Goal: Task Accomplishment & Management: Complete application form

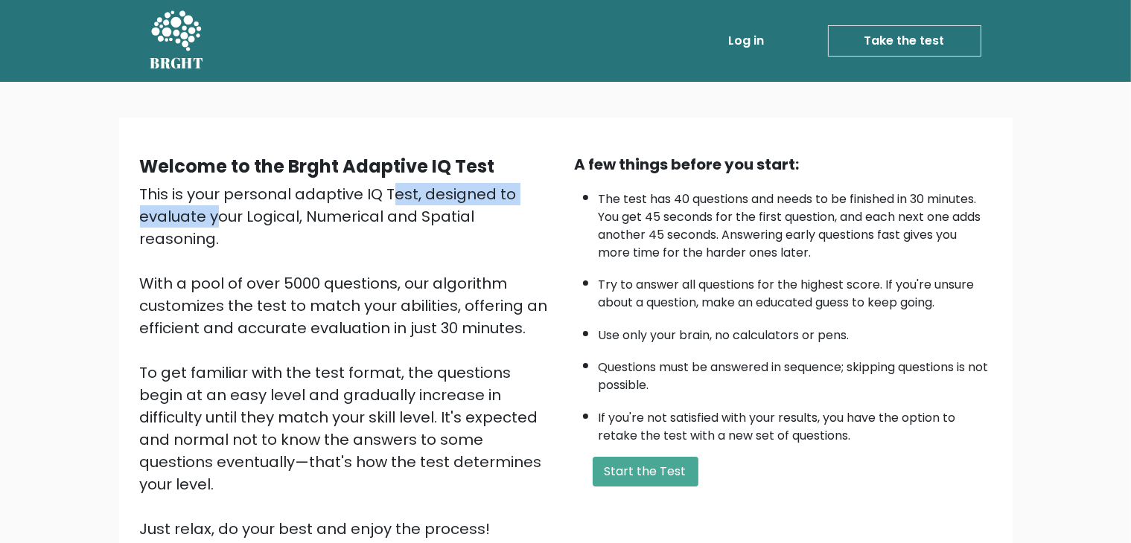
drag, startPoint x: 238, startPoint y: 200, endPoint x: 560, endPoint y: 203, distance: 321.6
click at [488, 203] on div "This is your personal adaptive IQ Test, designed to evaluate your Logical, Nume…" at bounding box center [348, 361] width 417 height 357
click at [193, 74] on link "BRGHT" at bounding box center [177, 41] width 54 height 70
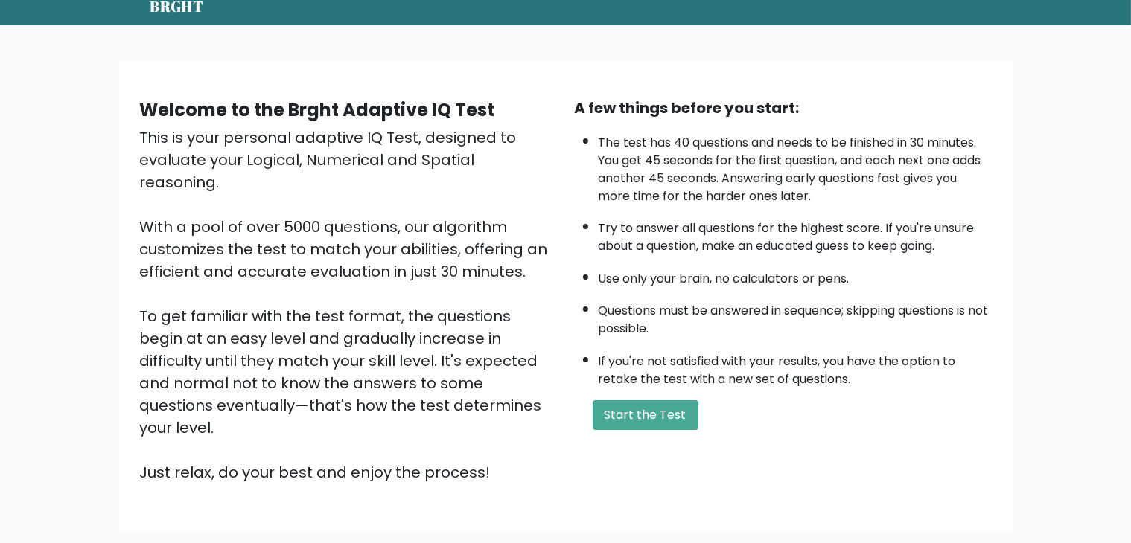
scroll to position [138, 0]
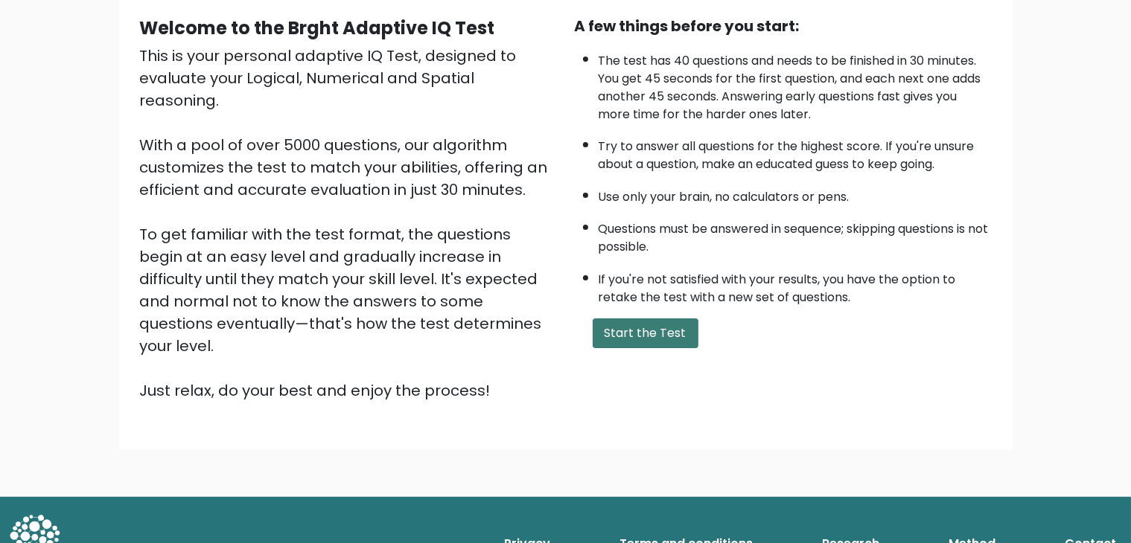
click at [658, 331] on button "Start the Test" at bounding box center [646, 334] width 106 height 30
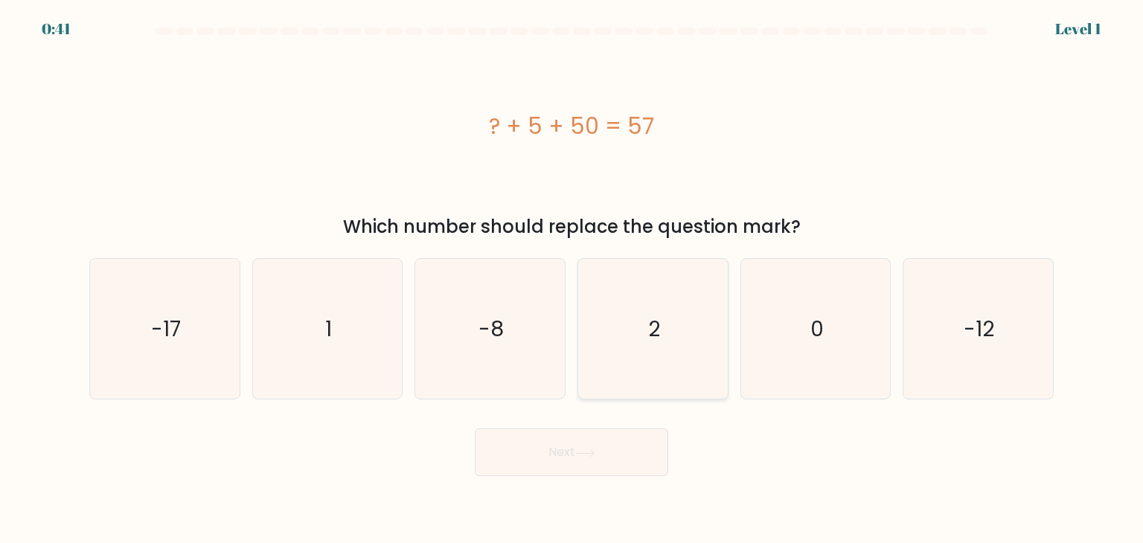
click at [656, 314] on text "2" at bounding box center [654, 329] width 12 height 30
click at [572, 279] on input "d. 2" at bounding box center [572, 275] width 1 height 7
radio input "true"
click at [591, 461] on button "Next" at bounding box center [572, 453] width 194 height 48
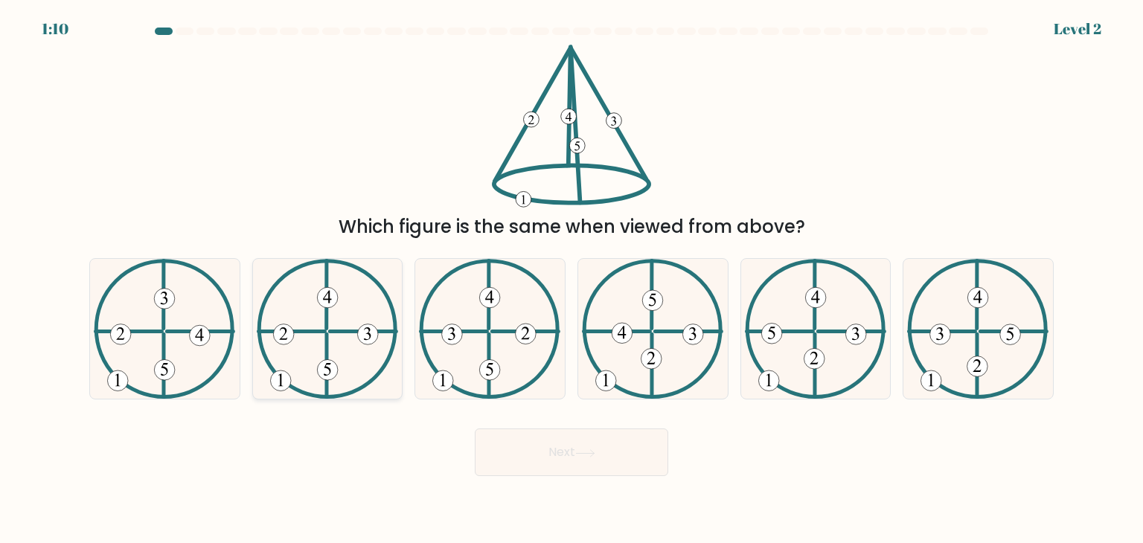
click at [345, 370] on icon at bounding box center [327, 329] width 141 height 140
click at [572, 279] on input "b." at bounding box center [572, 275] width 1 height 7
radio input "true"
click at [549, 453] on button "Next" at bounding box center [572, 453] width 194 height 48
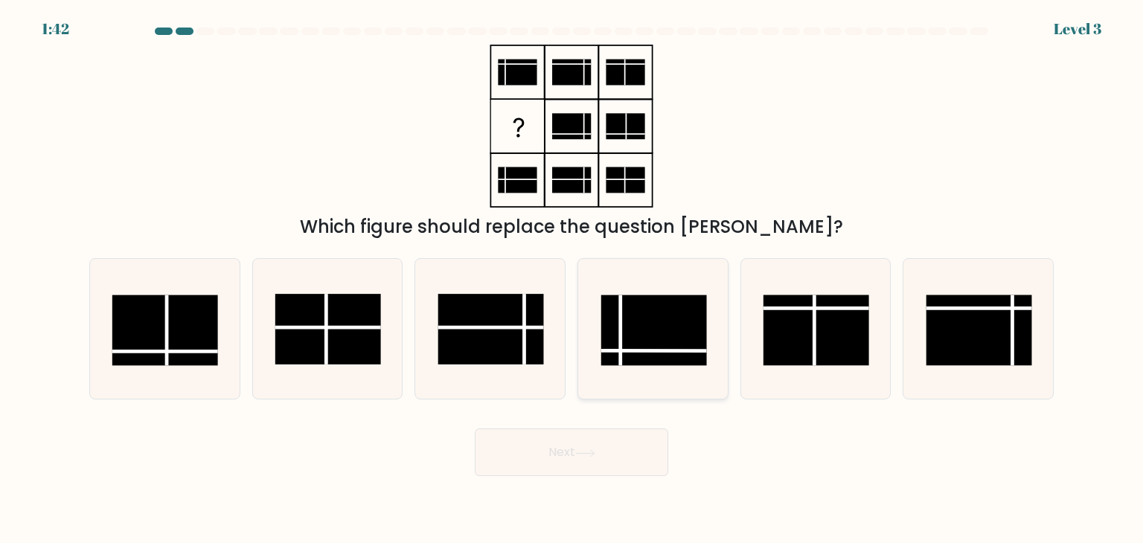
click at [694, 337] on rect at bounding box center [655, 331] width 106 height 71
click at [572, 279] on input "d." at bounding box center [572, 275] width 1 height 7
radio input "true"
click at [620, 457] on button "Next" at bounding box center [572, 453] width 194 height 48
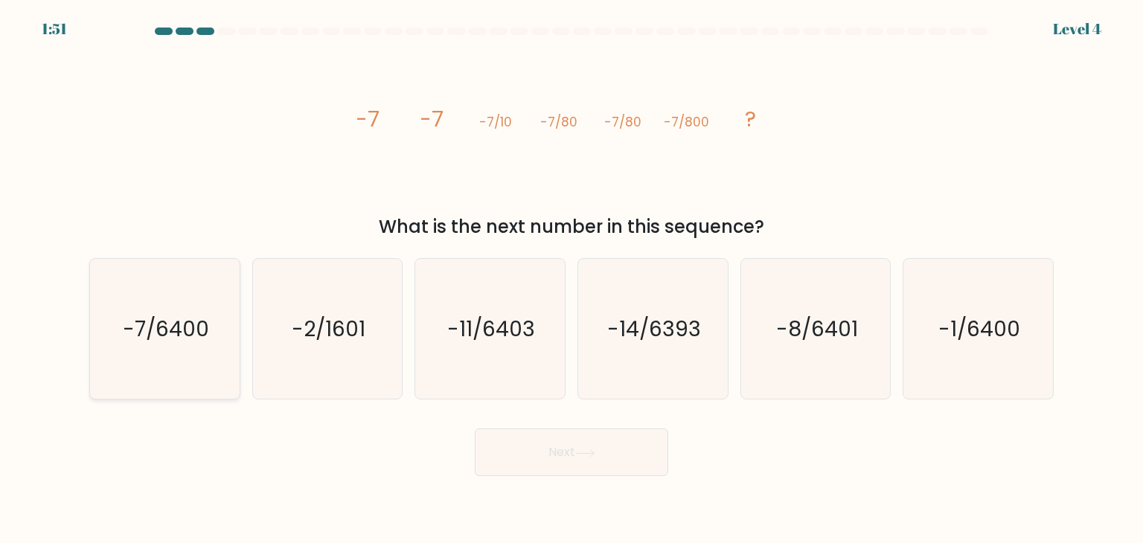
click at [179, 313] on icon "-7/6400" at bounding box center [165, 329] width 140 height 140
click at [572, 279] on input "a. -7/6400" at bounding box center [572, 275] width 1 height 7
radio input "true"
click at [613, 447] on button "Next" at bounding box center [572, 453] width 194 height 48
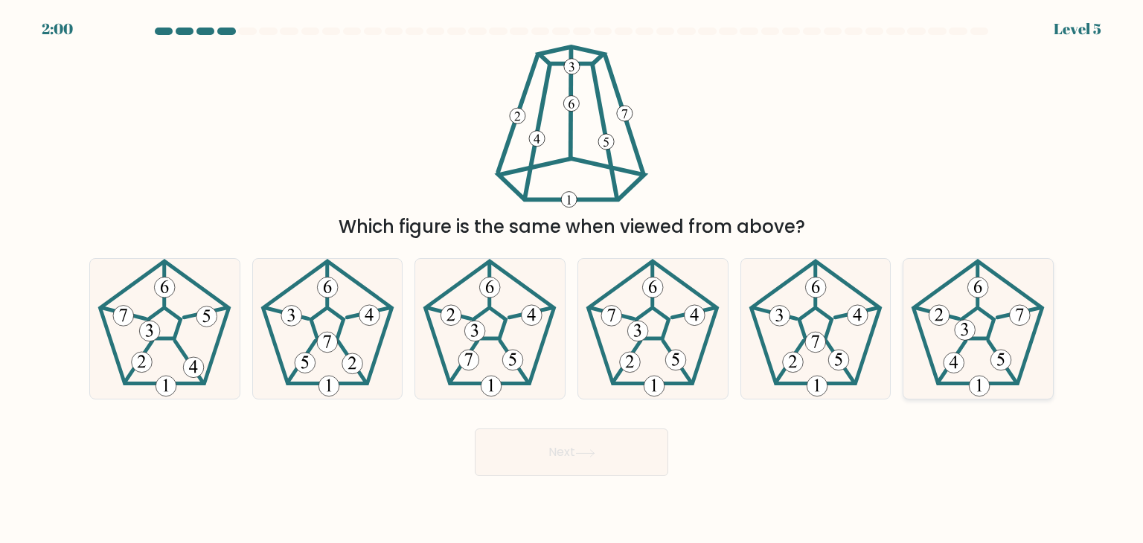
click at [979, 349] on icon at bounding box center [978, 329] width 140 height 140
click at [572, 279] on input "f." at bounding box center [572, 275] width 1 height 7
radio input "true"
click at [622, 437] on button "Next" at bounding box center [572, 453] width 194 height 48
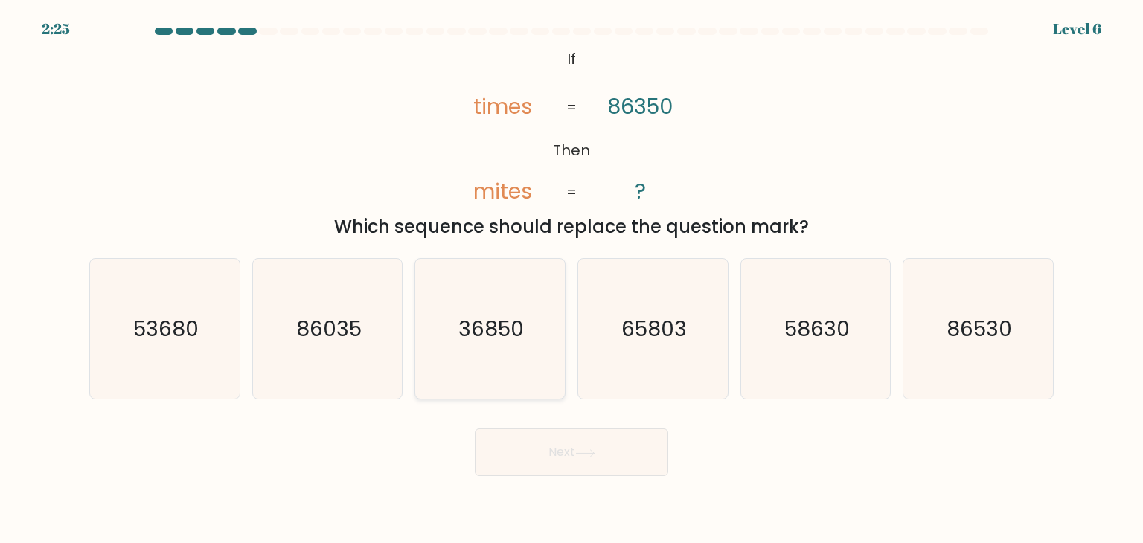
click at [461, 337] on text "36850" at bounding box center [492, 329] width 66 height 30
click at [572, 279] on input "c. 36850" at bounding box center [572, 275] width 1 height 7
radio input "true"
click at [542, 456] on button "Next" at bounding box center [572, 453] width 194 height 48
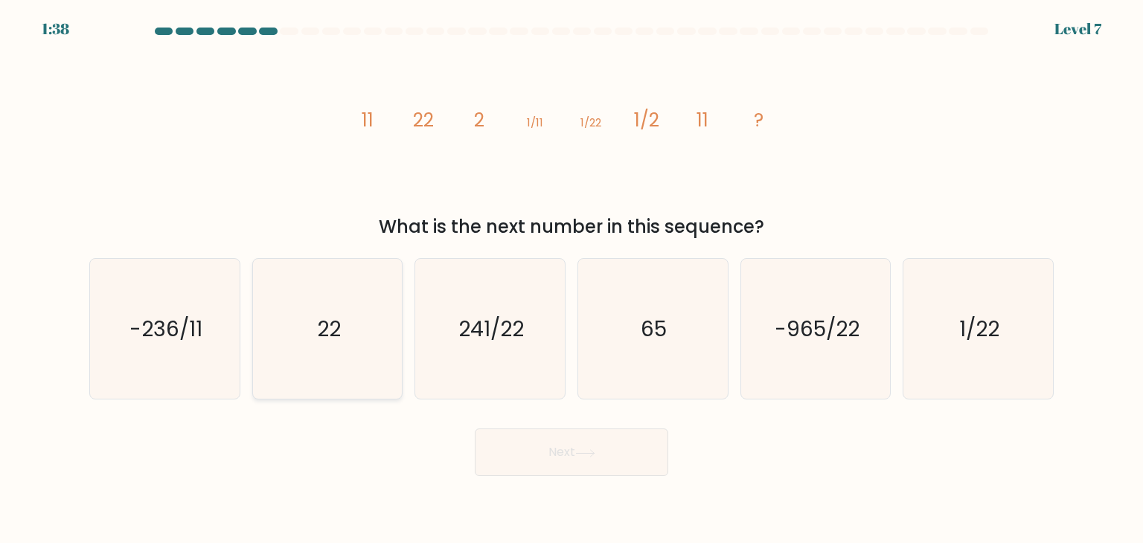
click at [340, 315] on text "22" at bounding box center [329, 329] width 24 height 30
click at [572, 279] on input "b. 22" at bounding box center [572, 275] width 1 height 7
radio input "true"
click at [339, 315] on text "22" at bounding box center [329, 329] width 24 height 29
click at [572, 279] on input "b. 22" at bounding box center [572, 275] width 1 height 7
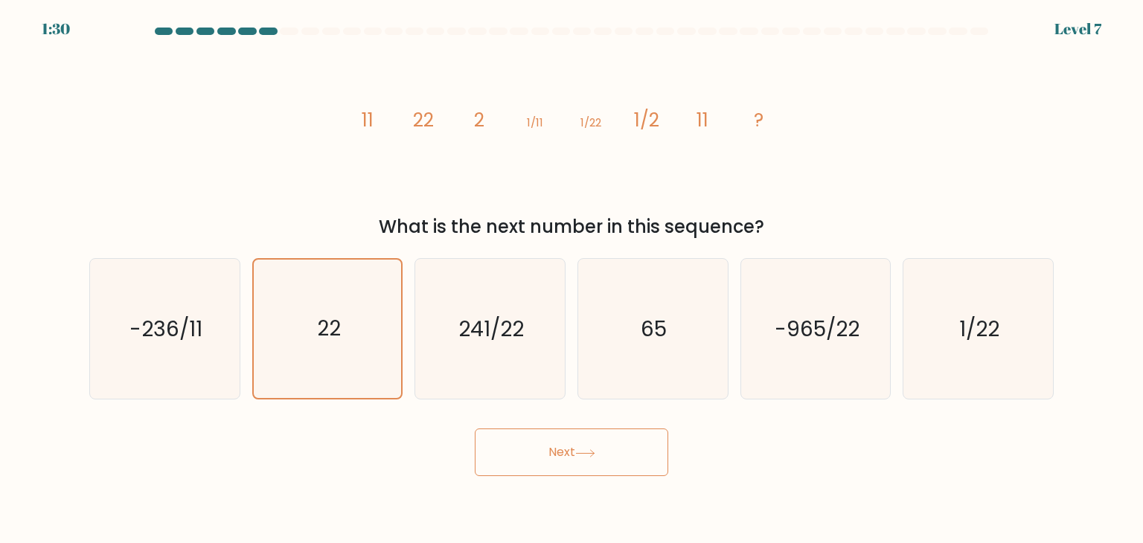
click at [554, 441] on button "Next" at bounding box center [572, 453] width 194 height 48
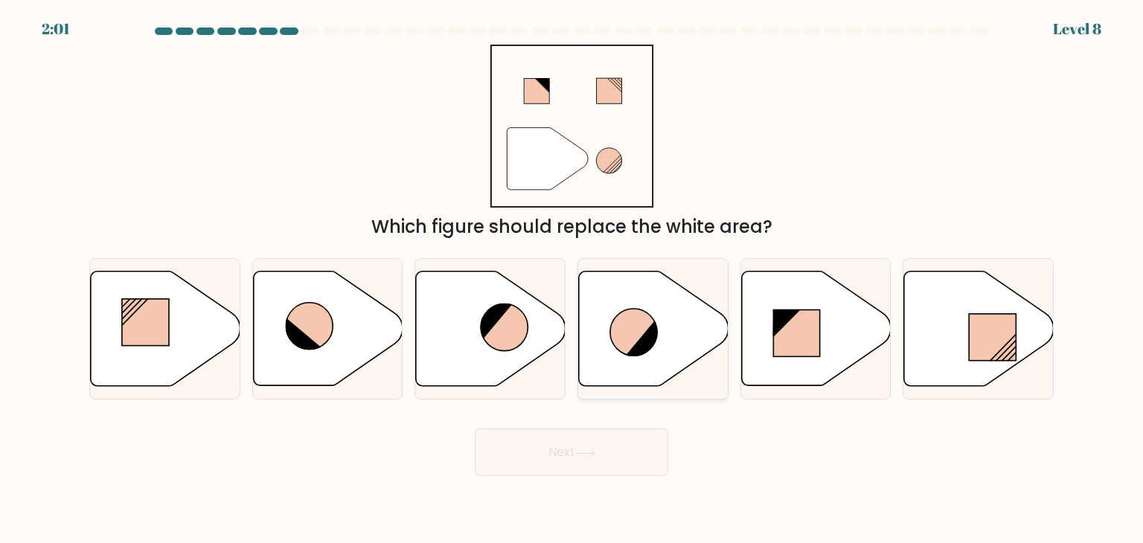
click at [667, 322] on icon at bounding box center [654, 329] width 150 height 115
click at [572, 279] on input "d." at bounding box center [572, 275] width 1 height 7
radio input "true"
click at [596, 444] on button "Next" at bounding box center [572, 453] width 194 height 48
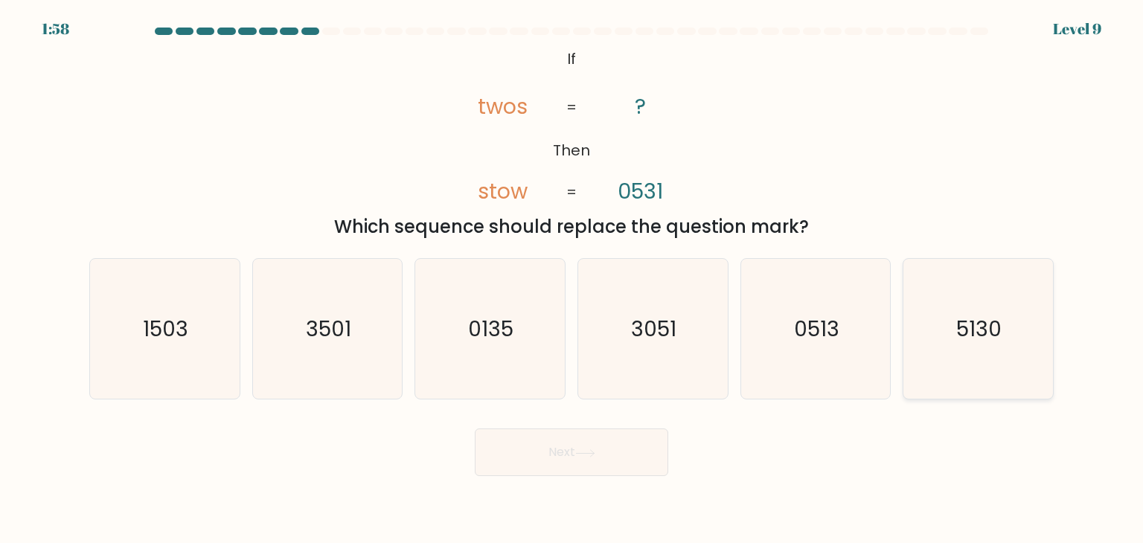
click at [1022, 352] on icon "5130" at bounding box center [978, 329] width 140 height 140
click at [572, 279] on input "f. 5130" at bounding box center [572, 275] width 1 height 7
radio input "true"
click at [581, 448] on button "Next" at bounding box center [572, 453] width 194 height 48
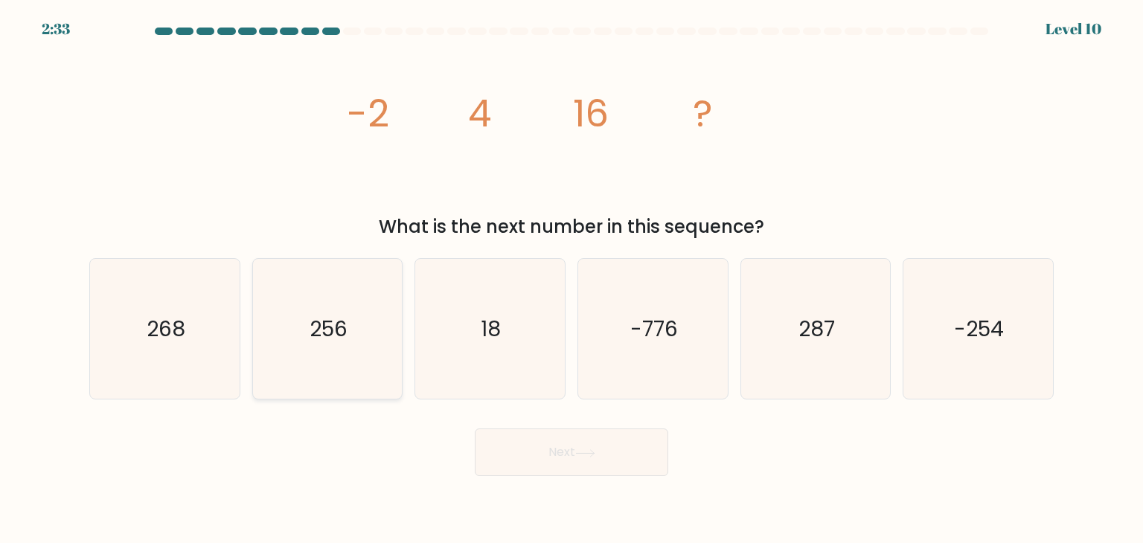
click at [336, 345] on icon "256" at bounding box center [328, 329] width 140 height 140
click at [572, 279] on input "b. 256" at bounding box center [572, 275] width 1 height 7
radio input "true"
click at [560, 462] on button "Next" at bounding box center [572, 453] width 194 height 48
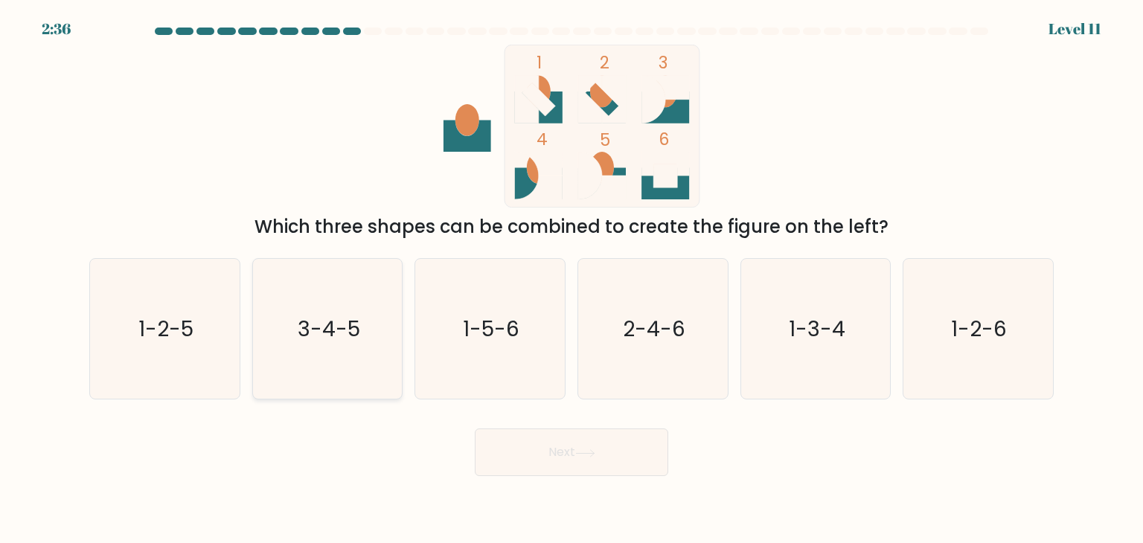
click at [365, 345] on icon "3-4-5" at bounding box center [328, 329] width 140 height 140
click at [572, 279] on input "b. 3-4-5" at bounding box center [572, 275] width 1 height 7
radio input "true"
click at [604, 452] on button "Next" at bounding box center [572, 453] width 194 height 48
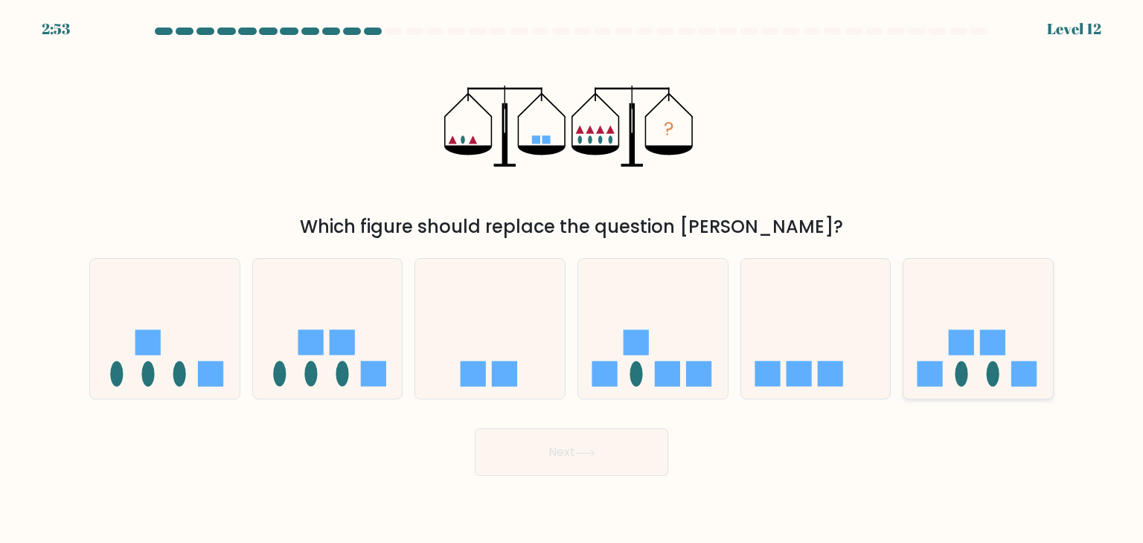
click at [963, 374] on ellipse at bounding box center [962, 374] width 13 height 25
click at [572, 279] on input "f." at bounding box center [572, 275] width 1 height 7
radio input "true"
click at [563, 451] on button "Next" at bounding box center [572, 453] width 194 height 48
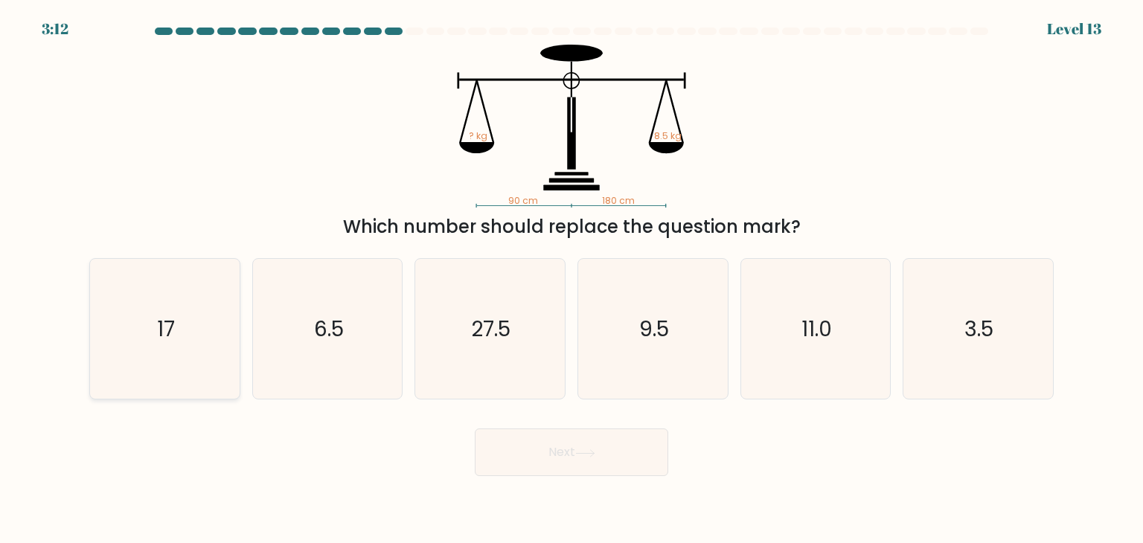
click at [145, 320] on icon "17" at bounding box center [165, 329] width 140 height 140
click at [572, 279] on input "a. 17" at bounding box center [572, 275] width 1 height 7
radio input "true"
click at [610, 468] on button "Next" at bounding box center [572, 453] width 194 height 48
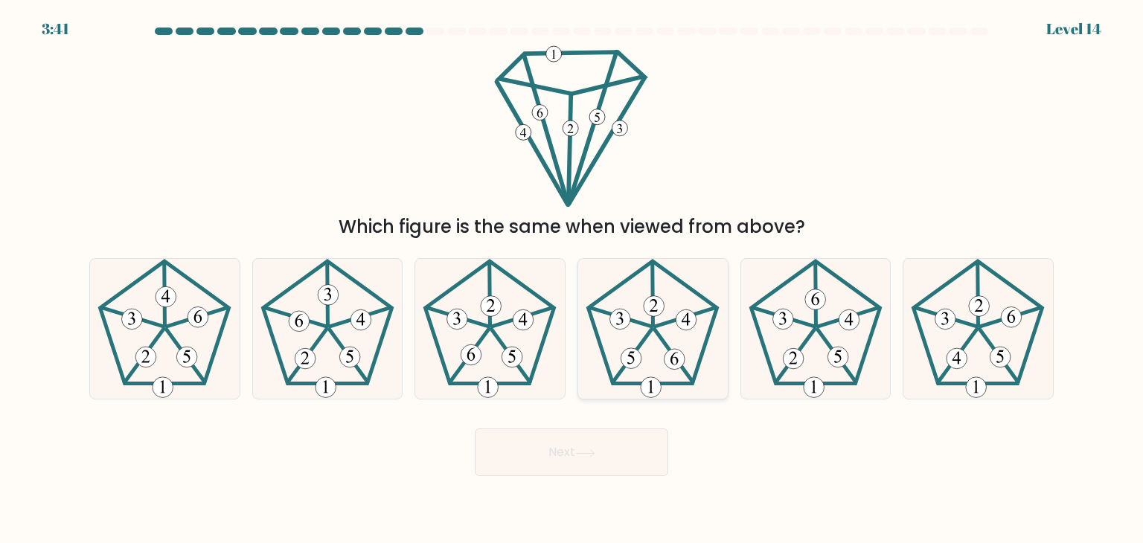
click at [646, 370] on icon at bounding box center [653, 329] width 140 height 140
click at [572, 279] on input "d." at bounding box center [572, 275] width 1 height 7
radio input "true"
click at [627, 456] on button "Next" at bounding box center [572, 453] width 194 height 48
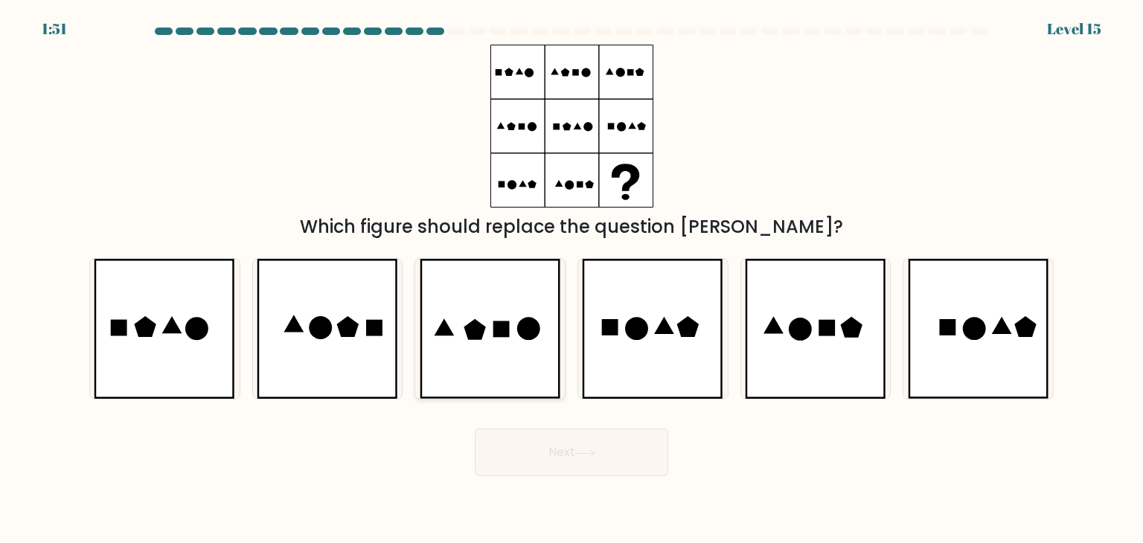
click at [459, 333] on icon at bounding box center [490, 329] width 141 height 140
click at [572, 279] on input "c." at bounding box center [572, 275] width 1 height 7
radio input "true"
click at [545, 448] on button "Next" at bounding box center [572, 453] width 194 height 48
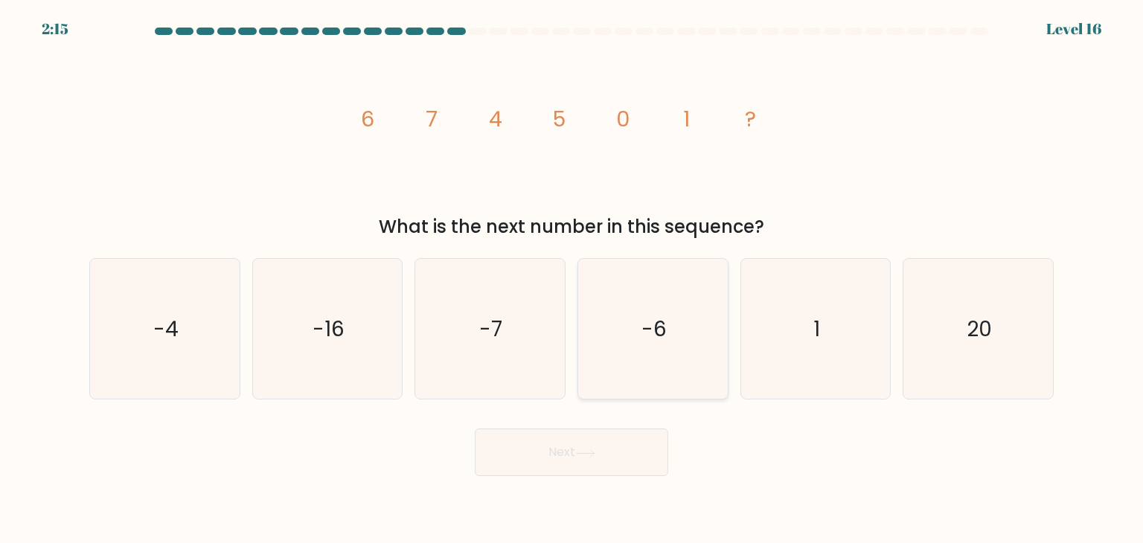
click at [616, 295] on icon "-6" at bounding box center [653, 329] width 140 height 140
click at [572, 279] on input "d. -6" at bounding box center [572, 275] width 1 height 7
radio input "true"
click at [578, 447] on button "Next" at bounding box center [572, 453] width 194 height 48
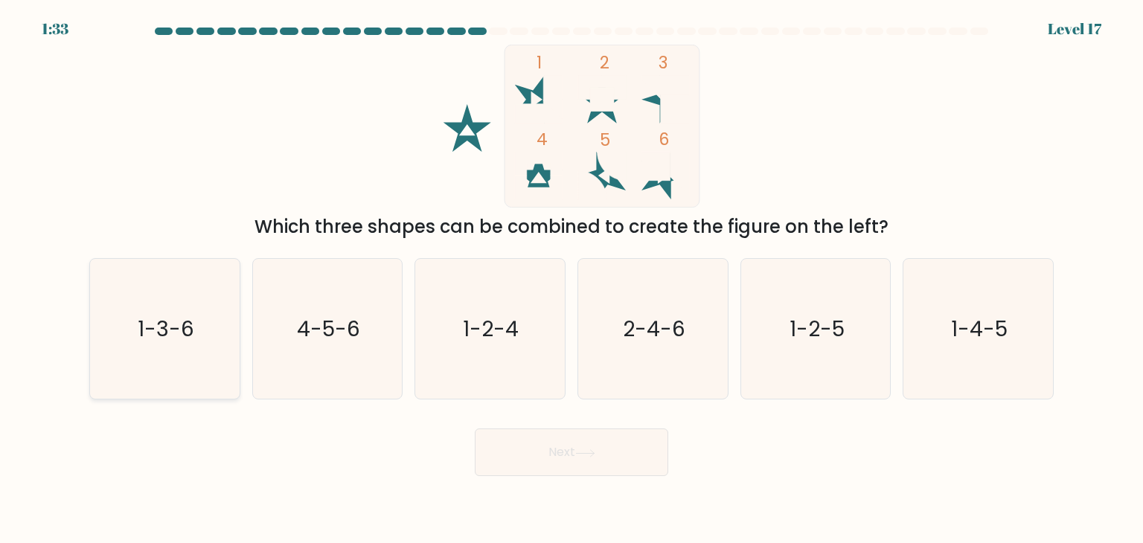
click at [120, 354] on icon "1-3-6" at bounding box center [165, 329] width 140 height 140
click at [572, 279] on input "a. 1-3-6" at bounding box center [572, 275] width 1 height 7
radio input "true"
click at [581, 450] on icon at bounding box center [585, 454] width 20 height 8
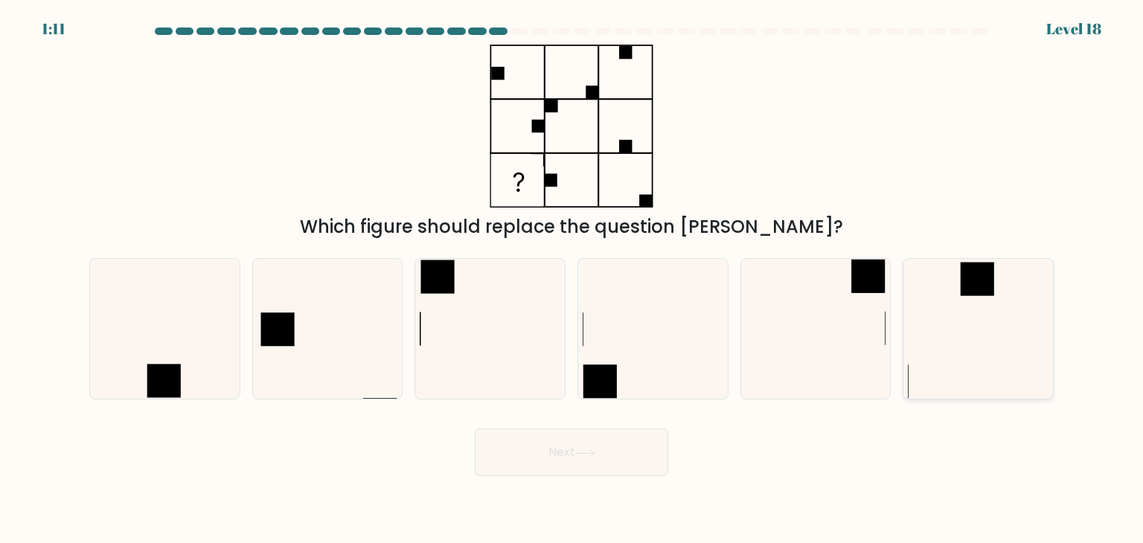
click at [1027, 330] on icon at bounding box center [978, 329] width 140 height 140
click at [572, 279] on input "f." at bounding box center [572, 275] width 1 height 7
radio input "true"
click at [553, 444] on button "Next" at bounding box center [572, 453] width 194 height 48
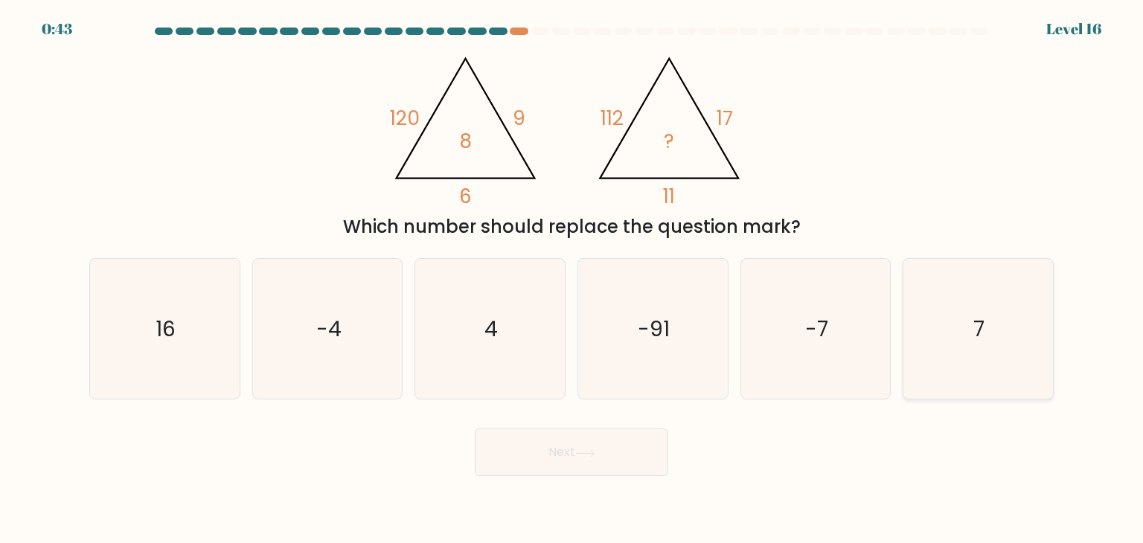
click at [1030, 386] on icon "7" at bounding box center [978, 329] width 140 height 140
click at [572, 279] on input "f. 7" at bounding box center [572, 275] width 1 height 7
radio input "true"
click at [569, 471] on button "Next" at bounding box center [572, 453] width 194 height 48
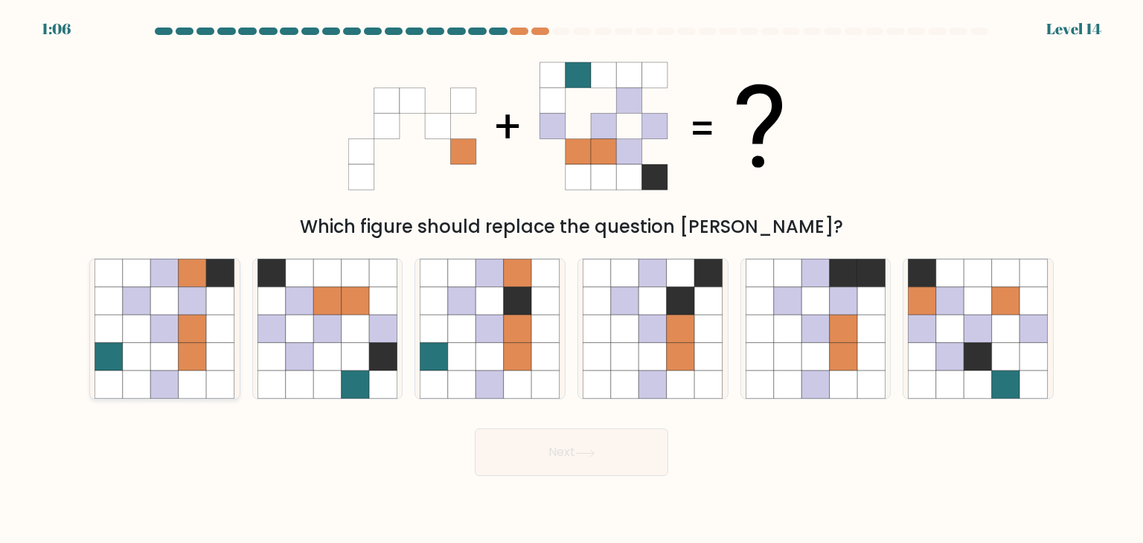
click at [213, 340] on icon at bounding box center [221, 329] width 28 height 28
click at [572, 279] on input "a." at bounding box center [572, 275] width 1 height 7
radio input "true"
click at [551, 456] on button "Next" at bounding box center [572, 453] width 194 height 48
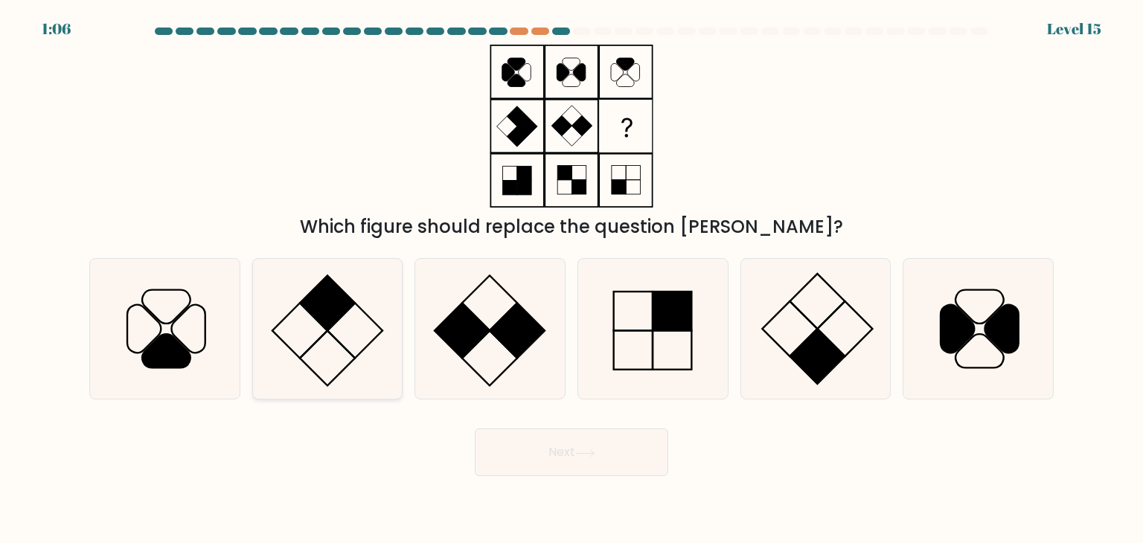
click at [345, 322] on icon at bounding box center [328, 329] width 140 height 140
click at [572, 279] on input "b." at bounding box center [572, 275] width 1 height 7
radio input "true"
click at [587, 452] on icon at bounding box center [585, 454] width 20 height 8
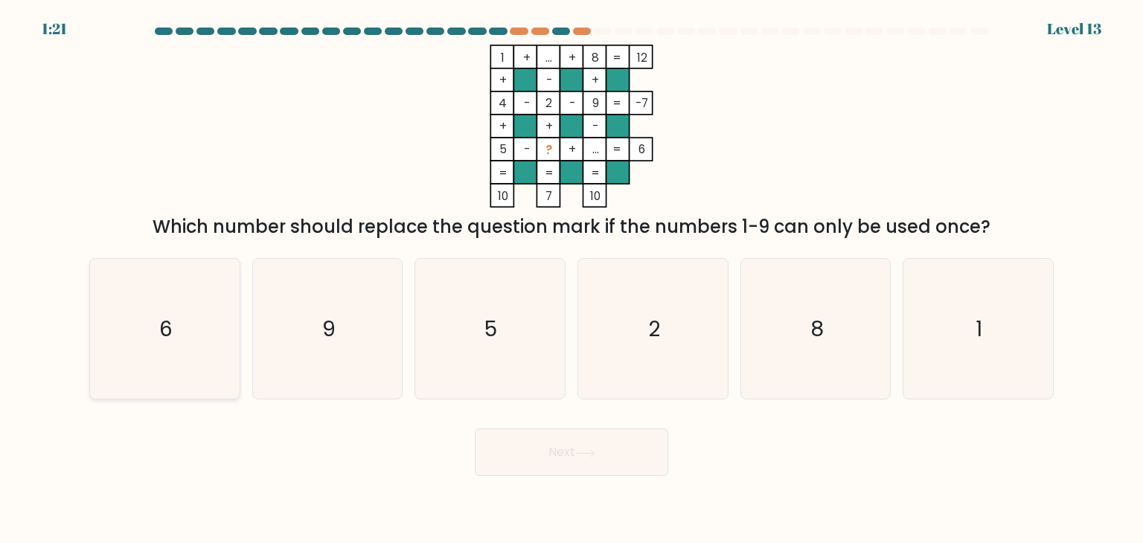
click at [195, 326] on icon "6" at bounding box center [165, 329] width 140 height 140
click at [572, 279] on input "a. 6" at bounding box center [572, 275] width 1 height 7
radio input "true"
click at [523, 461] on button "Next" at bounding box center [572, 453] width 194 height 48
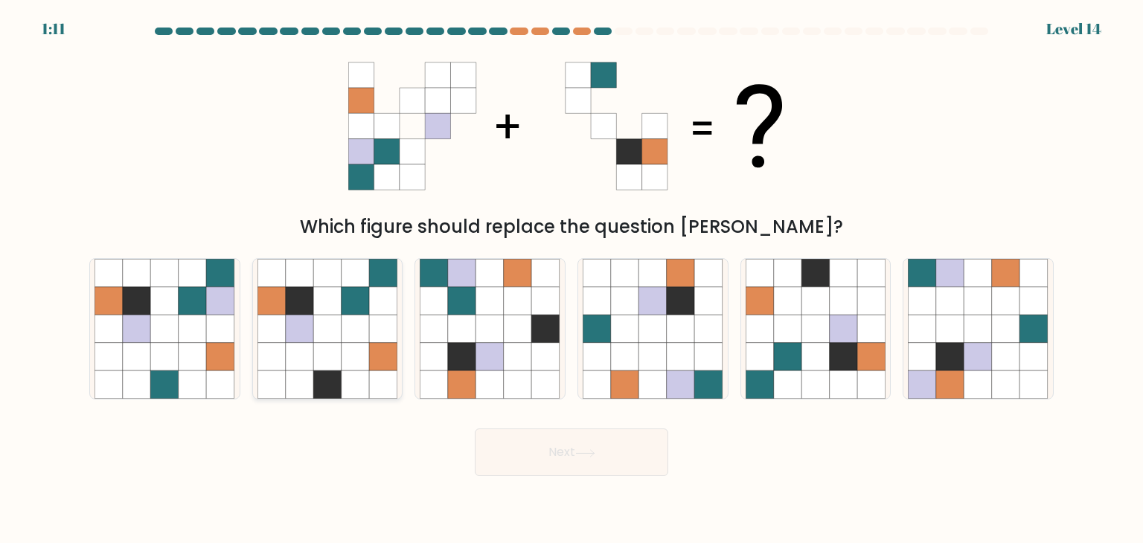
click at [316, 337] on icon at bounding box center [327, 329] width 28 height 28
click at [572, 279] on input "b." at bounding box center [572, 275] width 1 height 7
radio input "true"
click at [167, 345] on icon at bounding box center [165, 357] width 28 height 28
click at [572, 279] on input "a." at bounding box center [572, 275] width 1 height 7
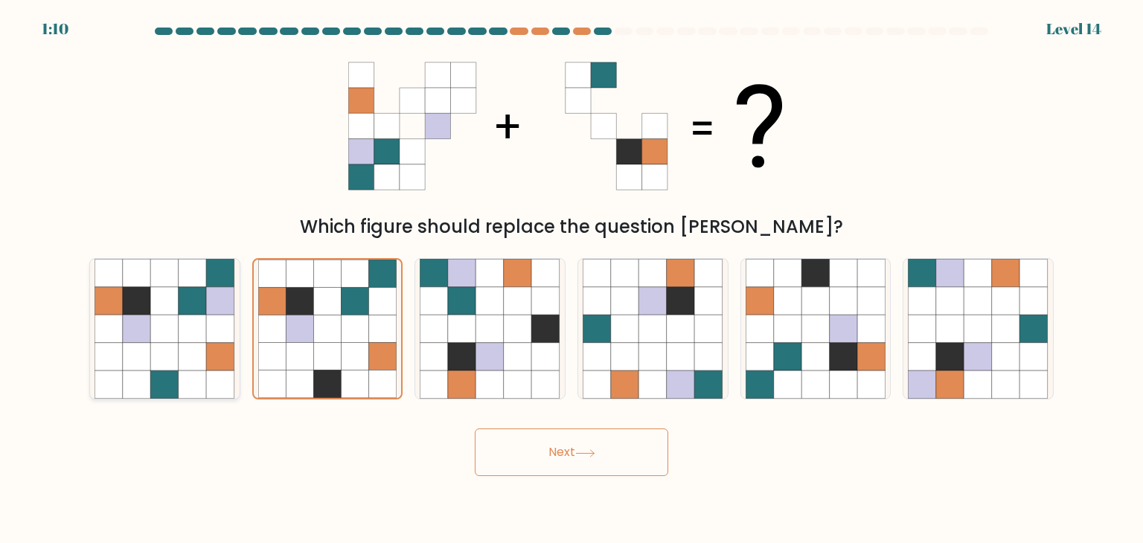
radio input "true"
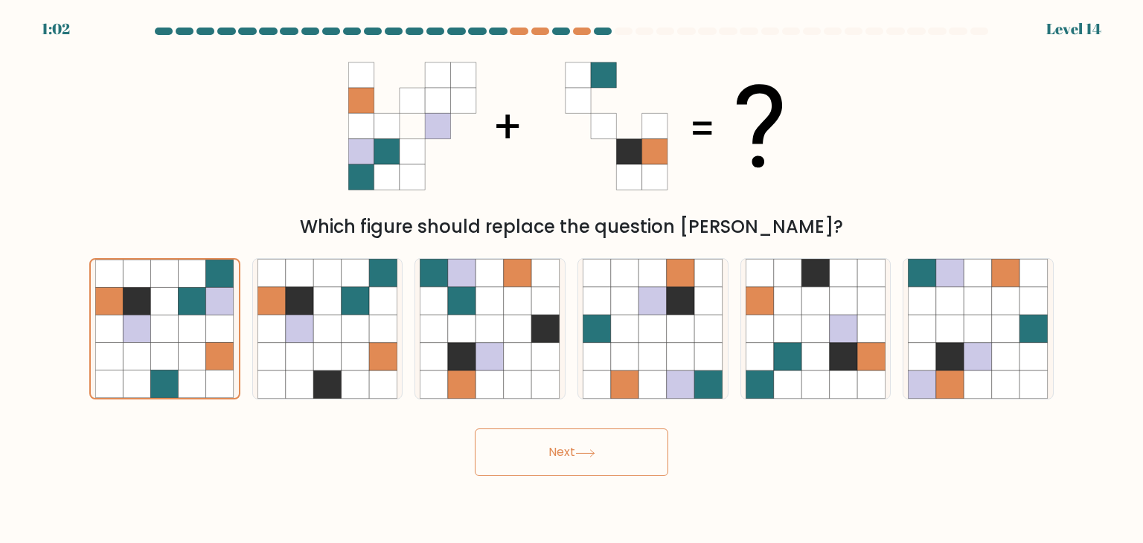
click at [530, 462] on button "Next" at bounding box center [572, 453] width 194 height 48
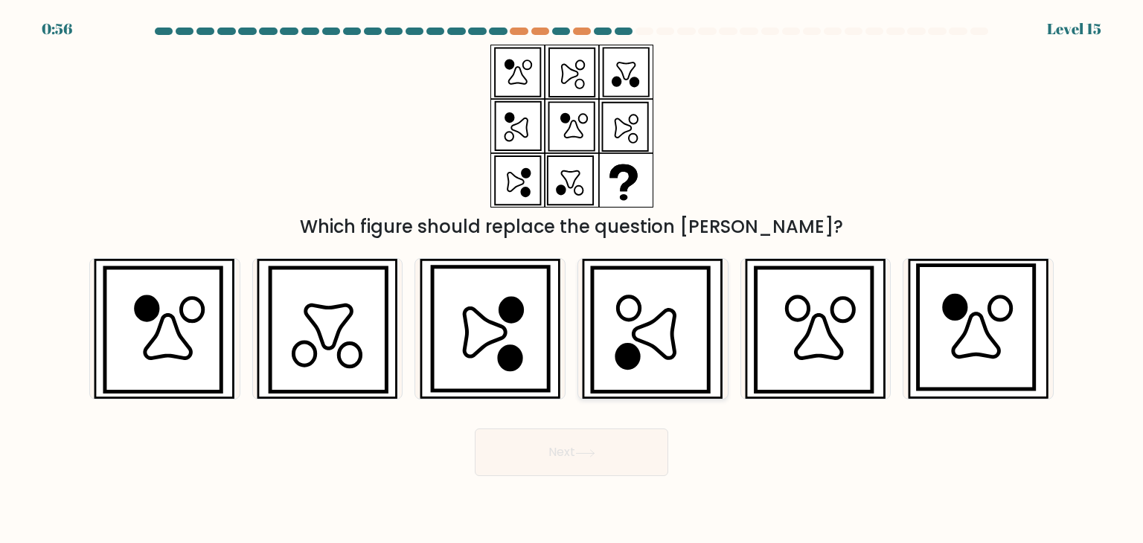
click at [687, 337] on icon at bounding box center [651, 330] width 117 height 124
click at [572, 279] on input "d." at bounding box center [572, 275] width 1 height 7
radio input "true"
click at [566, 458] on button "Next" at bounding box center [572, 453] width 194 height 48
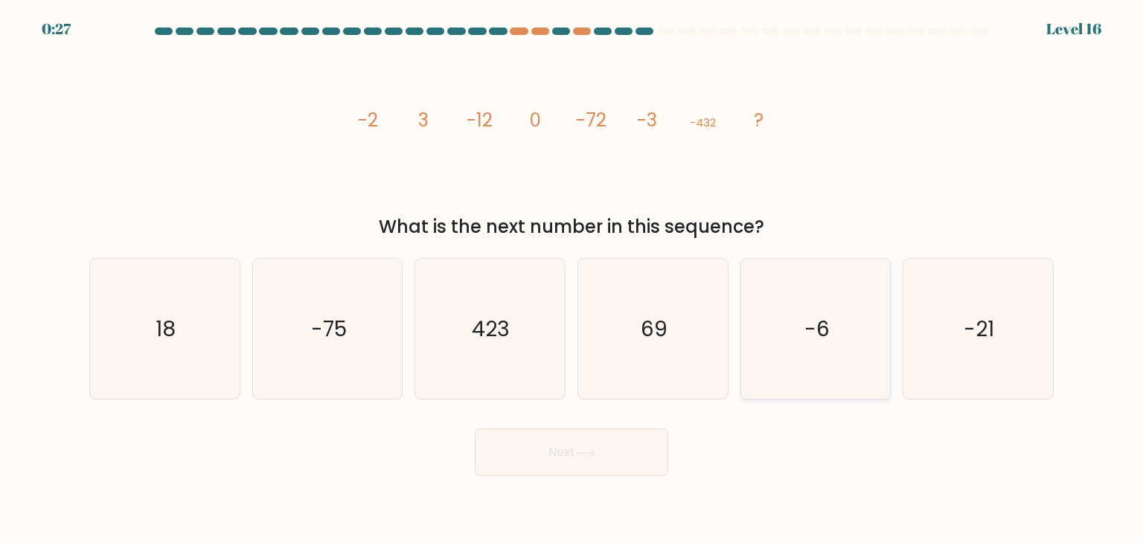
click at [819, 307] on icon "-6" at bounding box center [816, 329] width 140 height 140
click at [572, 279] on input "e. -6" at bounding box center [572, 275] width 1 height 7
radio input "true"
click at [570, 453] on button "Next" at bounding box center [572, 453] width 194 height 48
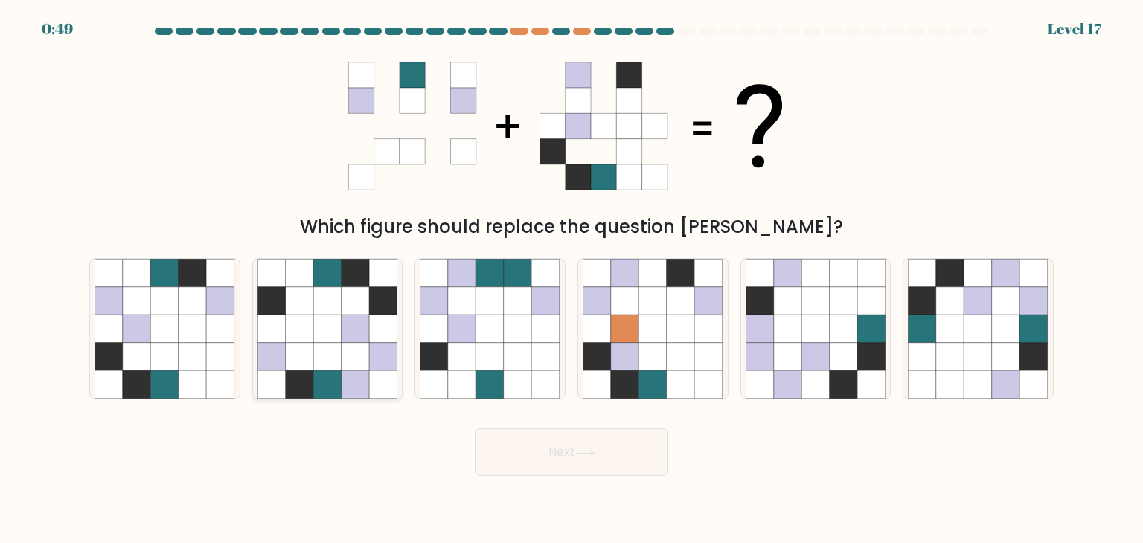
click at [333, 336] on icon at bounding box center [327, 329] width 28 height 28
click at [572, 279] on input "b." at bounding box center [572, 275] width 1 height 7
radio input "true"
click at [964, 357] on icon at bounding box center [951, 357] width 28 height 28
click at [572, 279] on input "f." at bounding box center [572, 275] width 1 height 7
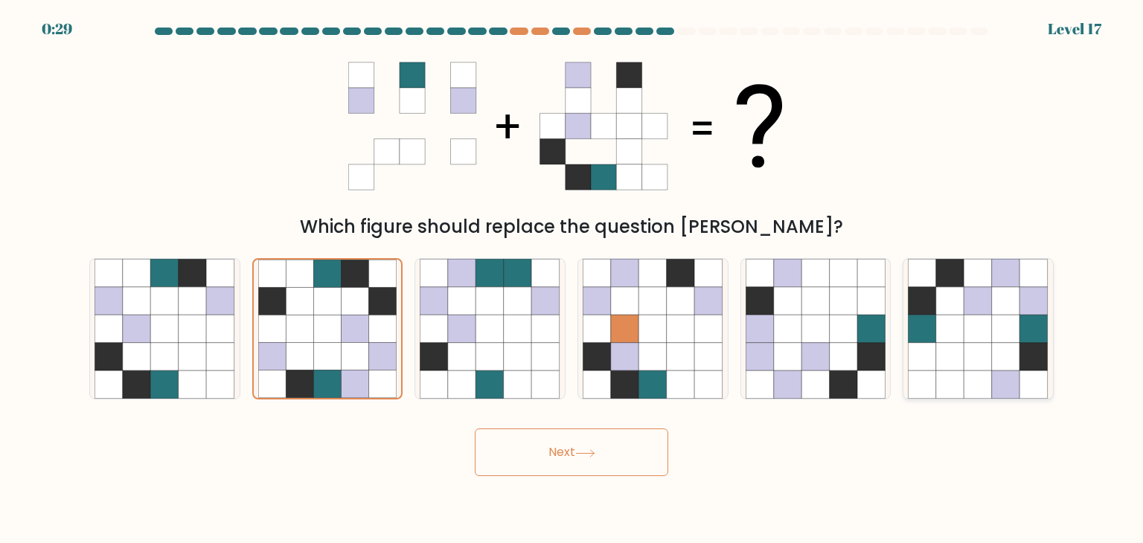
radio input "true"
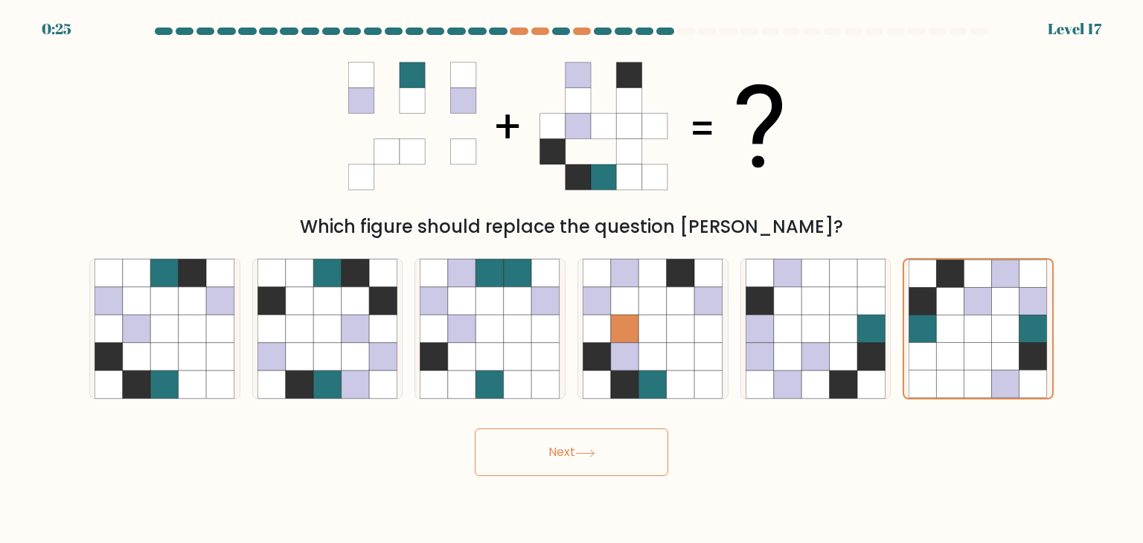
click at [505, 443] on button "Next" at bounding box center [572, 453] width 194 height 48
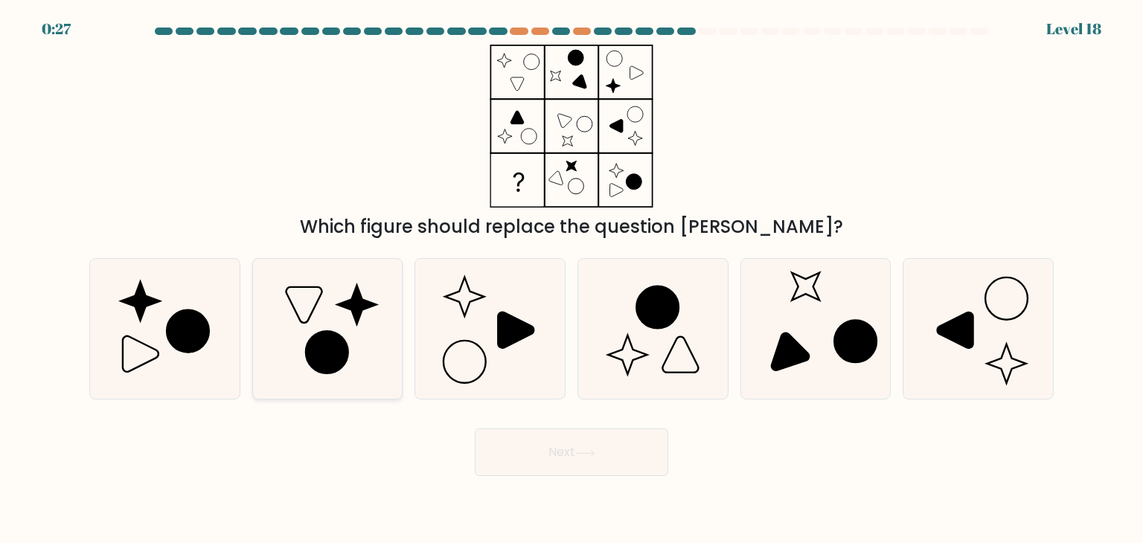
click at [344, 338] on icon at bounding box center [328, 329] width 140 height 140
click at [572, 279] on input "b." at bounding box center [572, 275] width 1 height 7
radio input "true"
click at [622, 470] on button "Next" at bounding box center [572, 453] width 194 height 48
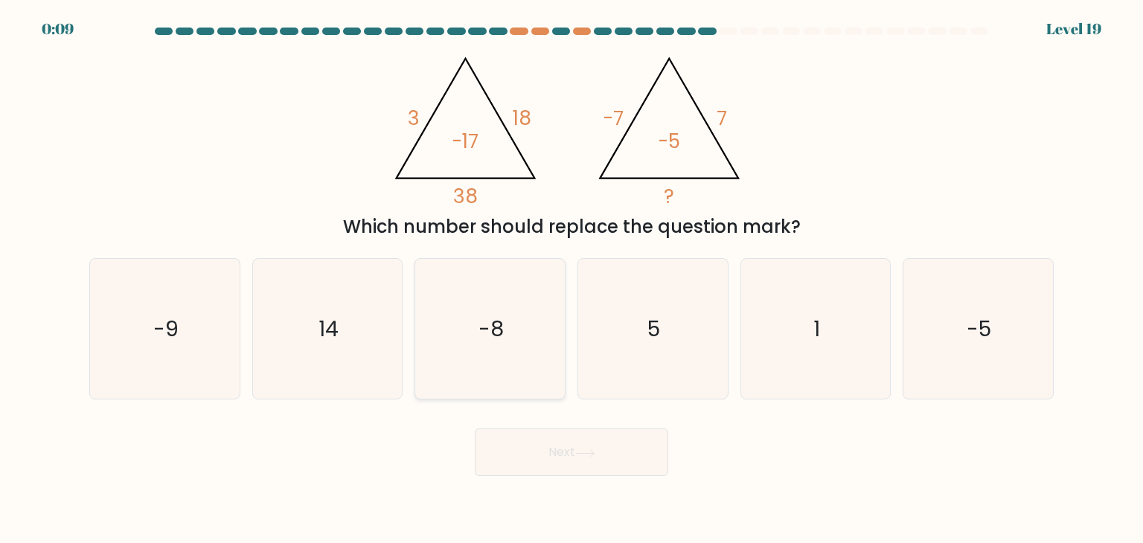
click at [456, 318] on icon "-8" at bounding box center [490, 329] width 140 height 140
click at [572, 279] on input "c. -8" at bounding box center [572, 275] width 1 height 7
radio input "true"
click at [569, 459] on button "Next" at bounding box center [572, 453] width 194 height 48
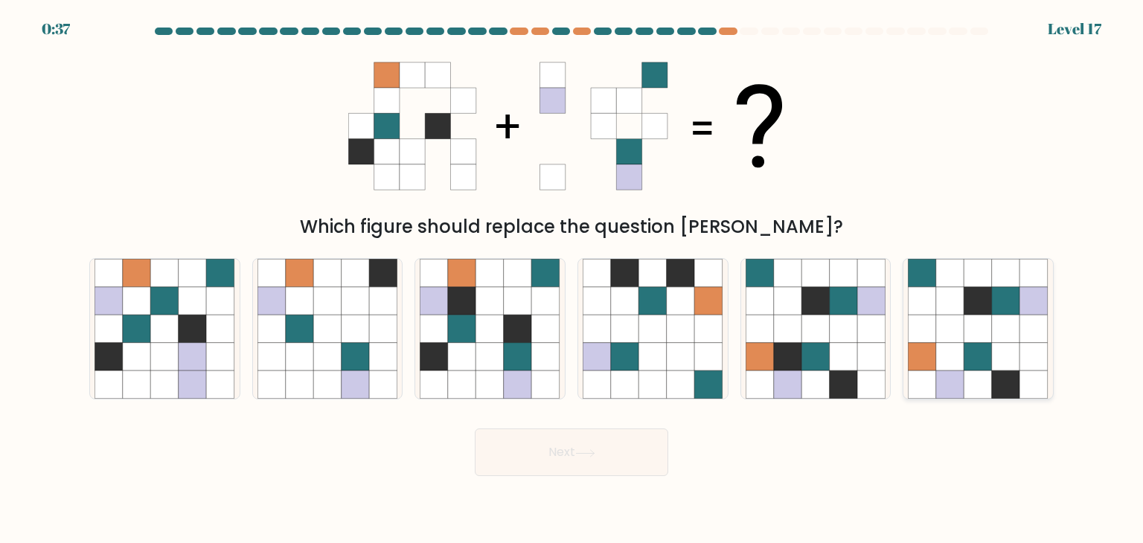
click at [953, 325] on icon at bounding box center [951, 329] width 28 height 28
click at [572, 279] on input "f." at bounding box center [572, 275] width 1 height 7
radio input "true"
click at [567, 434] on button "Next" at bounding box center [572, 453] width 194 height 48
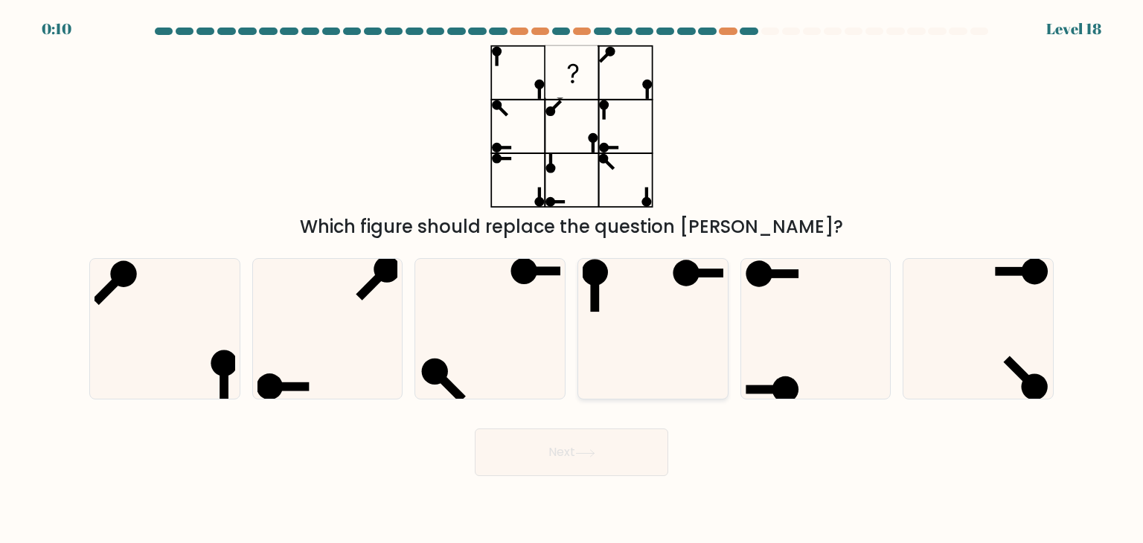
click at [642, 325] on icon at bounding box center [653, 329] width 140 height 140
click at [572, 279] on input "d." at bounding box center [572, 275] width 1 height 7
radio input "true"
click at [565, 451] on button "Next" at bounding box center [572, 453] width 194 height 48
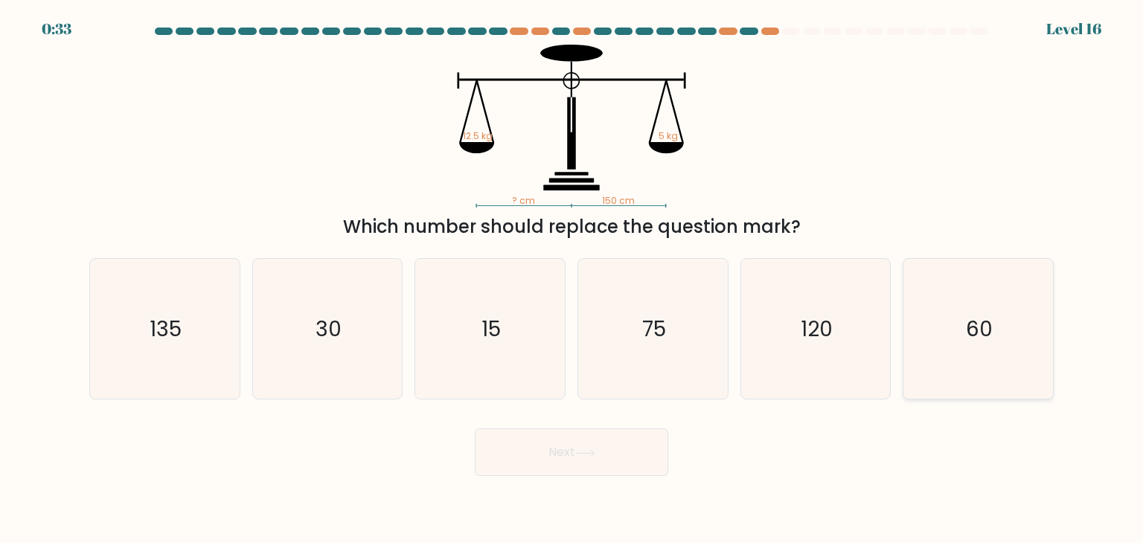
click at [941, 314] on icon "60" at bounding box center [978, 329] width 140 height 140
click at [572, 279] on input "f. 60" at bounding box center [572, 275] width 1 height 7
radio input "true"
click at [575, 456] on button "Next" at bounding box center [572, 453] width 194 height 48
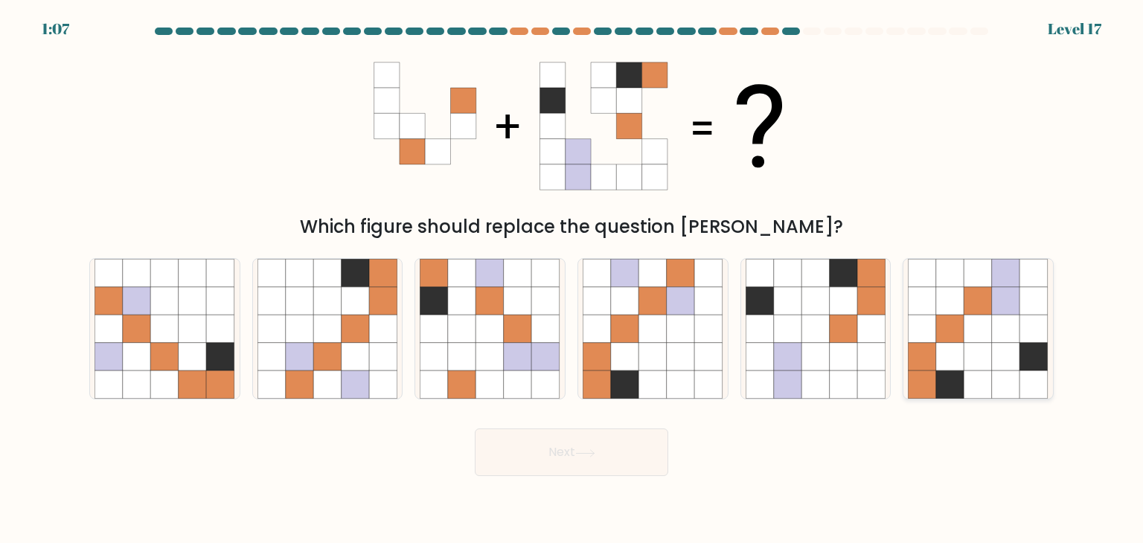
click at [948, 353] on icon at bounding box center [951, 357] width 28 height 28
click at [572, 279] on input "f." at bounding box center [572, 275] width 1 height 7
radio input "true"
click at [604, 466] on button "Next" at bounding box center [572, 453] width 194 height 48
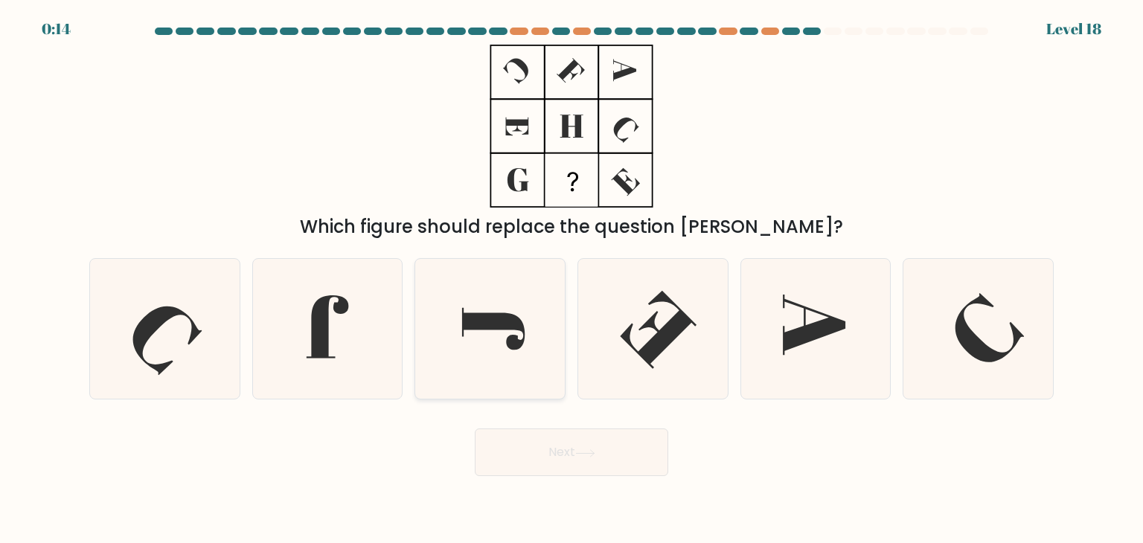
click at [497, 324] on icon at bounding box center [493, 329] width 63 height 42
click at [572, 279] on input "c." at bounding box center [572, 275] width 1 height 7
radio input "true"
click at [546, 449] on button "Next" at bounding box center [572, 453] width 194 height 48
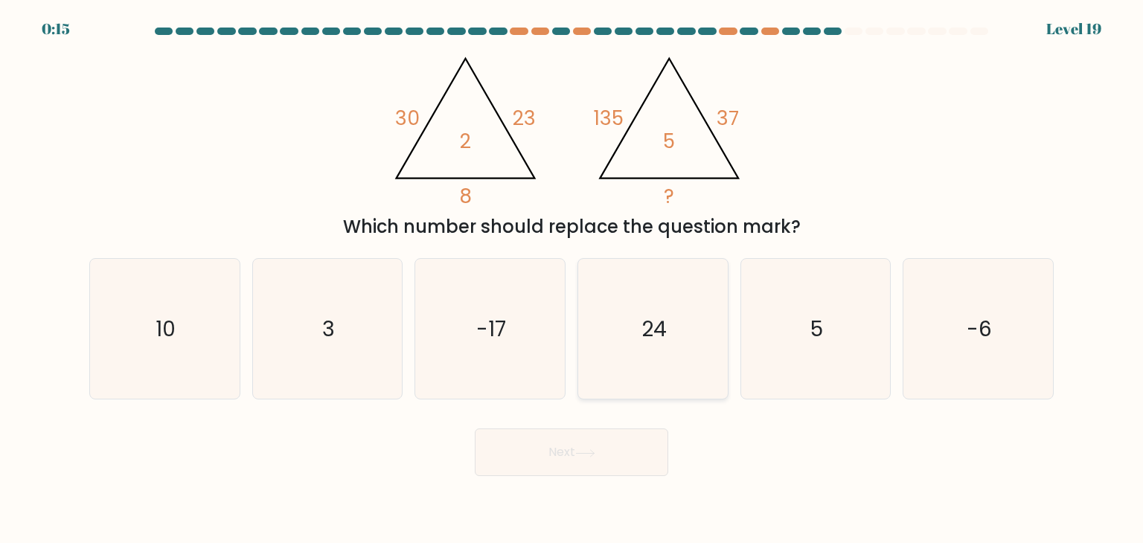
click at [673, 319] on icon "24" at bounding box center [653, 329] width 140 height 140
click at [572, 279] on input "d. 24" at bounding box center [572, 275] width 1 height 7
radio input "true"
click at [586, 469] on button "Next" at bounding box center [572, 453] width 194 height 48
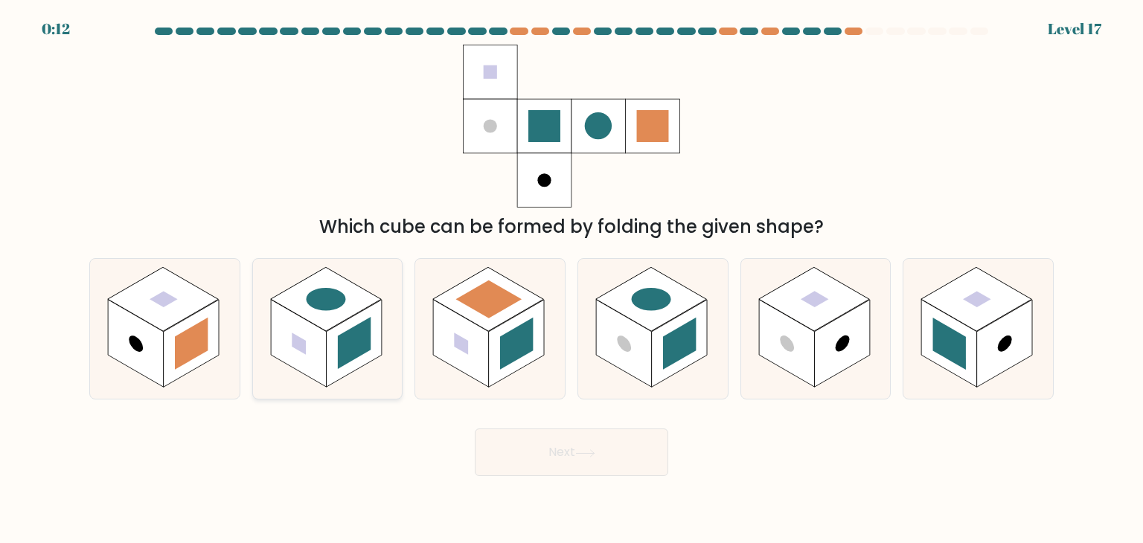
click at [284, 302] on rect at bounding box center [325, 299] width 111 height 64
click at [572, 279] on input "b." at bounding box center [572, 275] width 1 height 7
radio input "true"
click at [564, 462] on button "Next" at bounding box center [572, 453] width 194 height 48
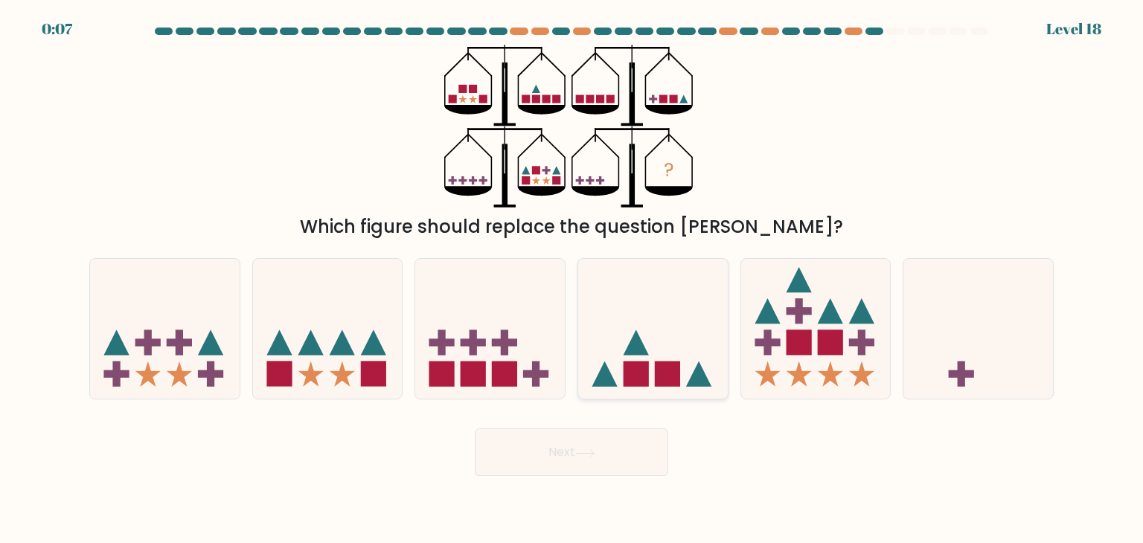
click at [634, 344] on icon at bounding box center [636, 343] width 25 height 25
click at [572, 279] on input "d." at bounding box center [572, 275] width 1 height 7
radio input "true"
click at [594, 444] on button "Next" at bounding box center [572, 453] width 194 height 48
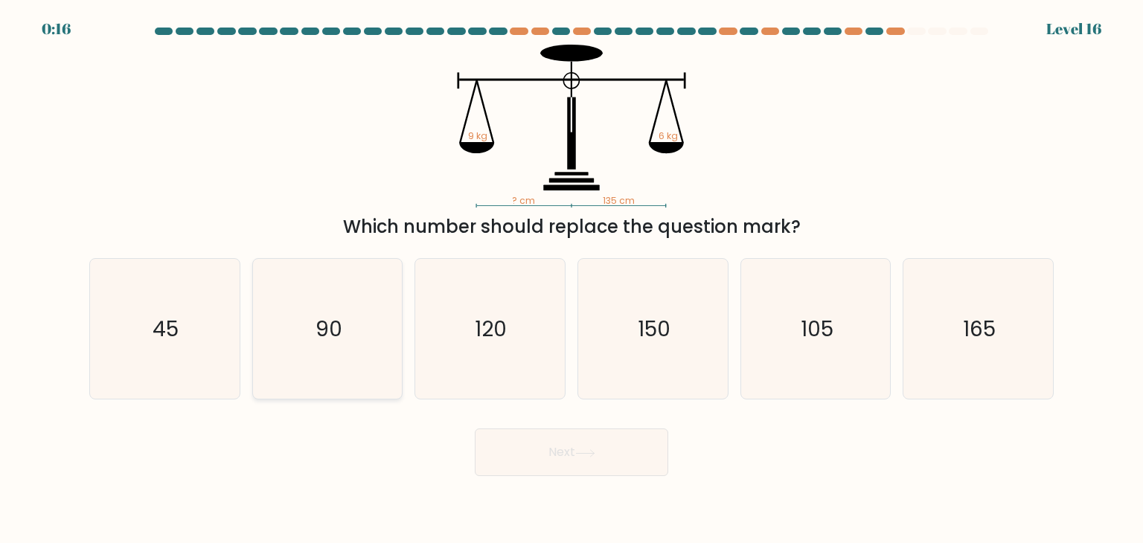
click at [307, 326] on icon "90" at bounding box center [328, 329] width 140 height 140
click at [572, 279] on input "b. 90" at bounding box center [572, 275] width 1 height 7
radio input "true"
click at [588, 462] on button "Next" at bounding box center [572, 453] width 194 height 48
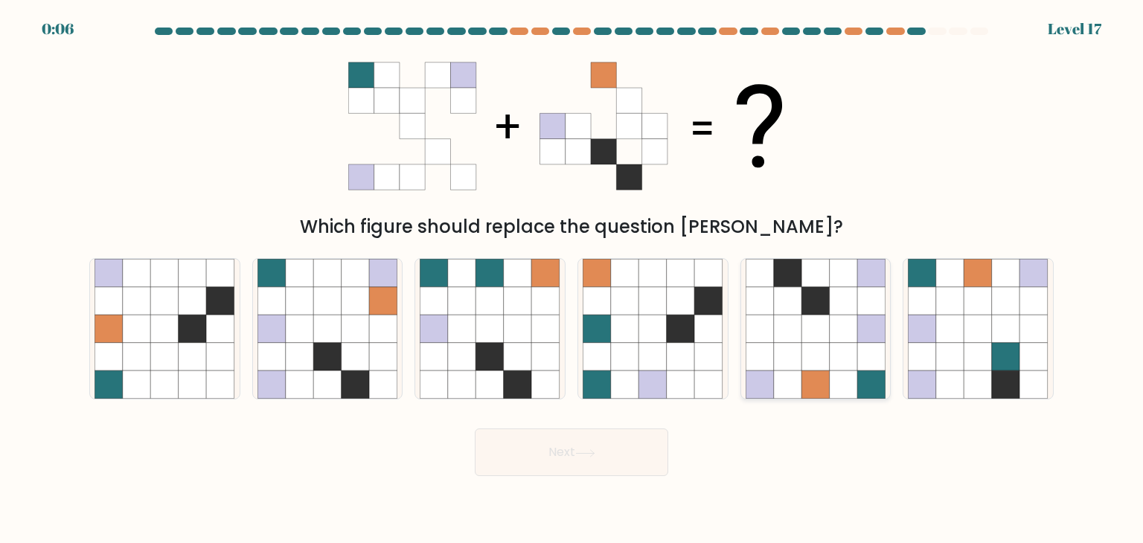
click at [830, 307] on icon at bounding box center [844, 301] width 28 height 28
click at [572, 279] on input "e." at bounding box center [572, 275] width 1 height 7
radio input "true"
click at [549, 464] on button "Next" at bounding box center [572, 453] width 194 height 48
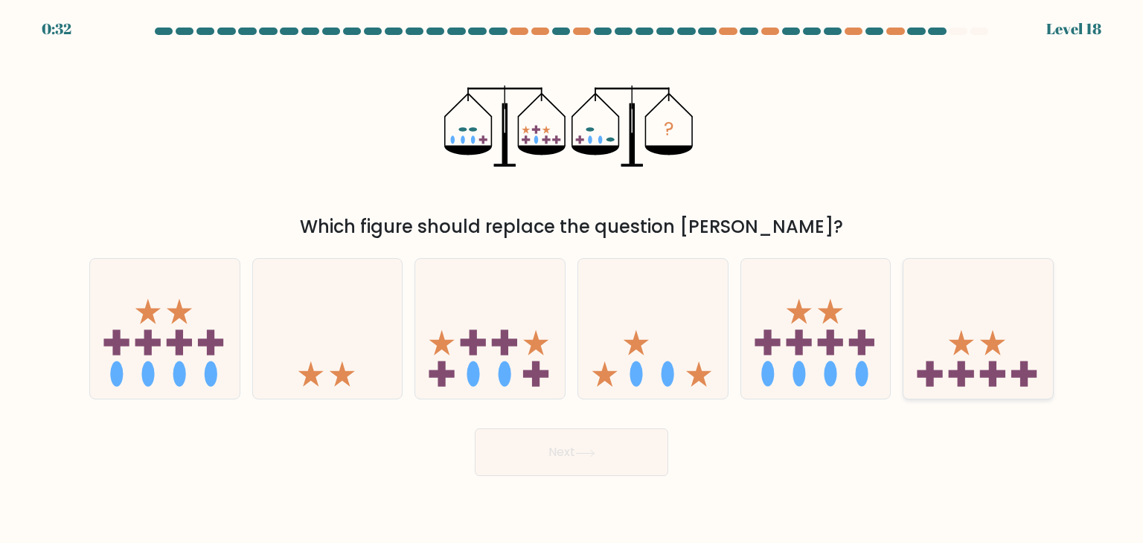
click at [976, 380] on icon at bounding box center [979, 329] width 150 height 124
click at [572, 279] on input "f." at bounding box center [572, 275] width 1 height 7
radio input "true"
click at [613, 468] on button "Next" at bounding box center [572, 453] width 194 height 48
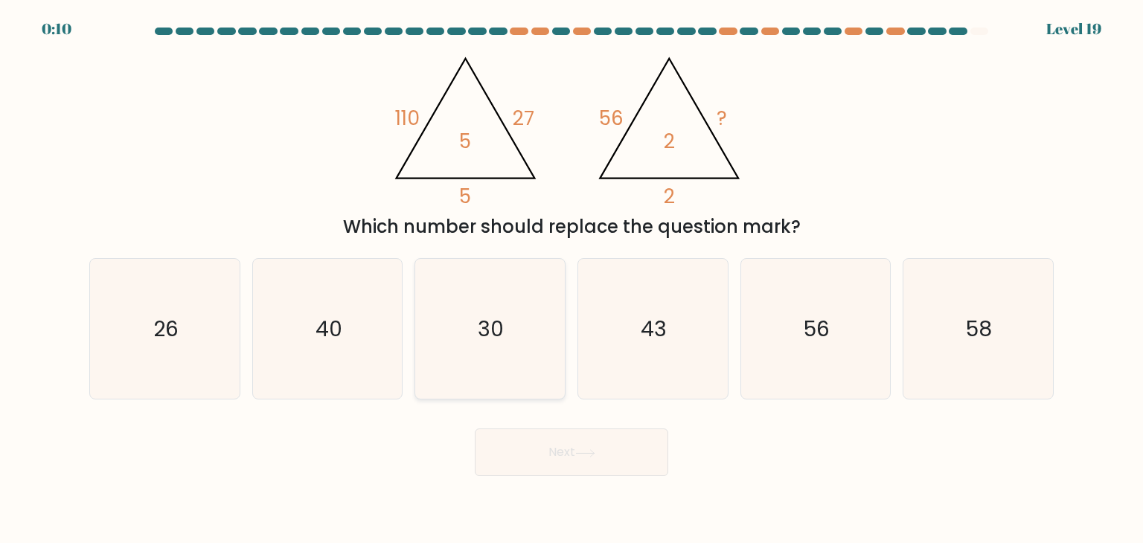
click at [458, 312] on icon "30" at bounding box center [490, 329] width 140 height 140
click at [572, 279] on input "c. 30" at bounding box center [572, 275] width 1 height 7
radio input "true"
click at [589, 459] on button "Next" at bounding box center [572, 453] width 194 height 48
click at [558, 462] on button "Next" at bounding box center [572, 453] width 194 height 48
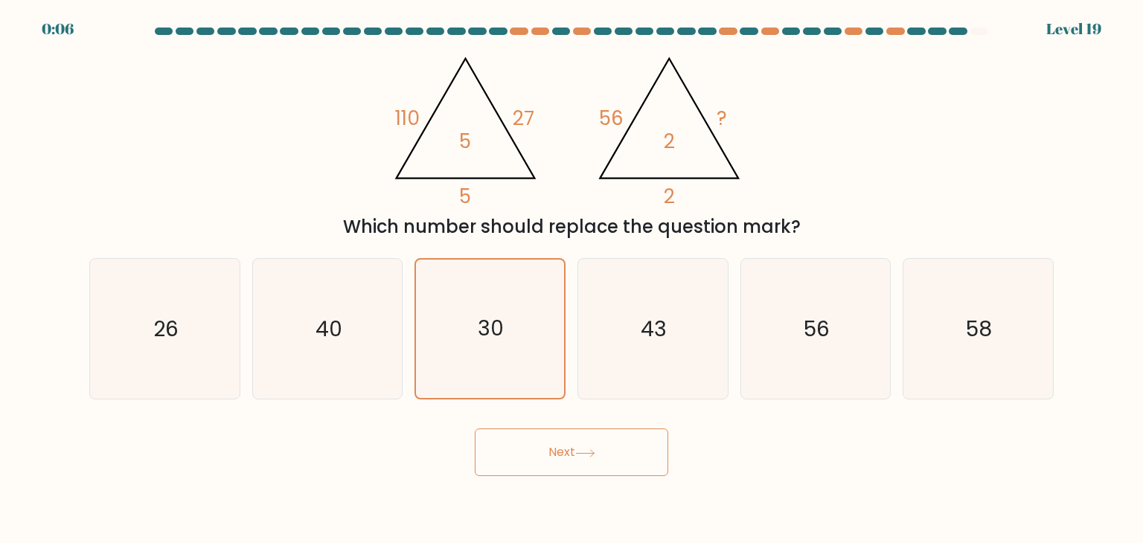
click at [554, 448] on button "Next" at bounding box center [572, 453] width 194 height 48
click at [553, 447] on button "Next" at bounding box center [572, 453] width 194 height 48
click at [551, 447] on button "Next" at bounding box center [572, 453] width 194 height 48
click at [488, 310] on icon "30" at bounding box center [490, 329] width 138 height 138
click at [572, 279] on input "c. 30" at bounding box center [572, 275] width 1 height 7
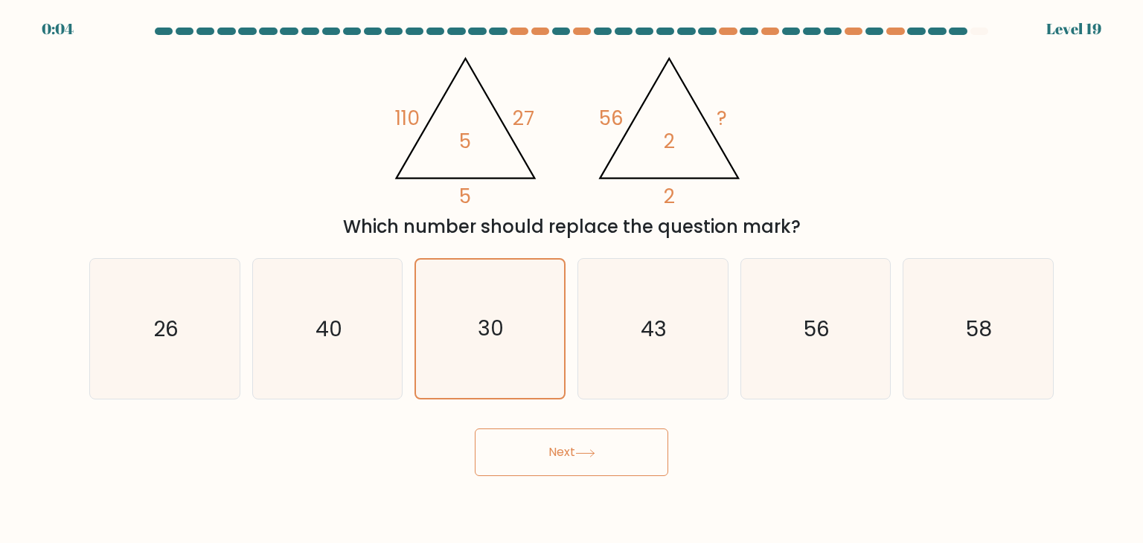
click at [552, 438] on button "Next" at bounding box center [572, 453] width 194 height 48
drag, startPoint x: 558, startPoint y: 452, endPoint x: 552, endPoint y: 442, distance: 11.8
click at [558, 450] on button "Next" at bounding box center [572, 453] width 194 height 48
click at [552, 442] on button "Next" at bounding box center [572, 453] width 194 height 48
click at [560, 453] on button "Next" at bounding box center [572, 453] width 194 height 48
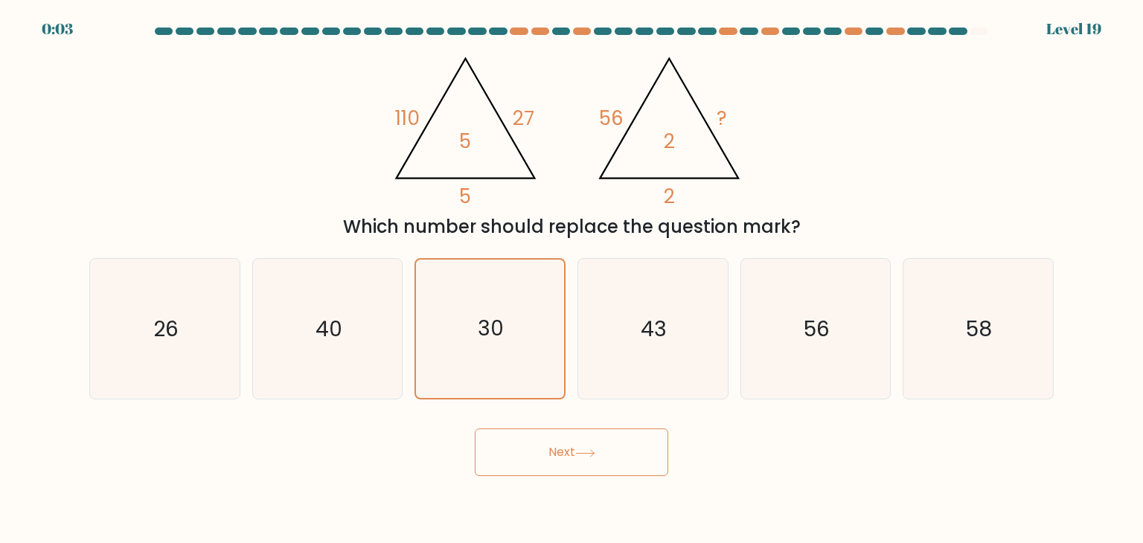
click at [561, 453] on button "Next" at bounding box center [572, 453] width 194 height 48
click at [473, 322] on icon "30" at bounding box center [490, 329] width 138 height 138
click at [572, 279] on input "c. 30" at bounding box center [572, 275] width 1 height 7
click at [582, 437] on button "Next" at bounding box center [572, 453] width 194 height 48
click at [581, 437] on button "Next" at bounding box center [572, 453] width 194 height 48
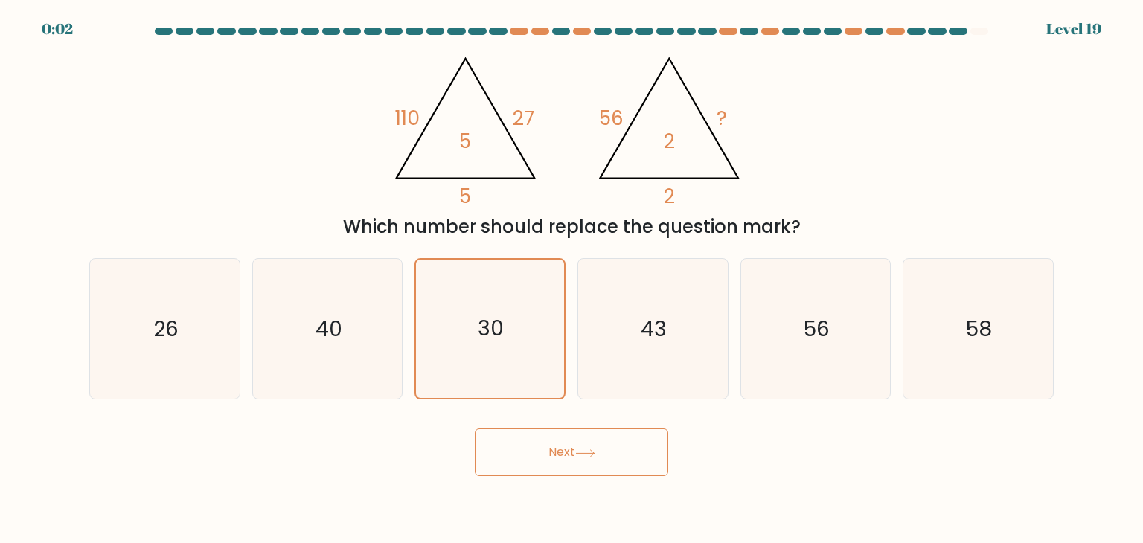
click at [581, 438] on button "Next" at bounding box center [572, 453] width 194 height 48
click at [311, 298] on icon "40" at bounding box center [328, 329] width 140 height 140
click at [572, 279] on input "b. 40" at bounding box center [572, 275] width 1 height 7
radio input "true"
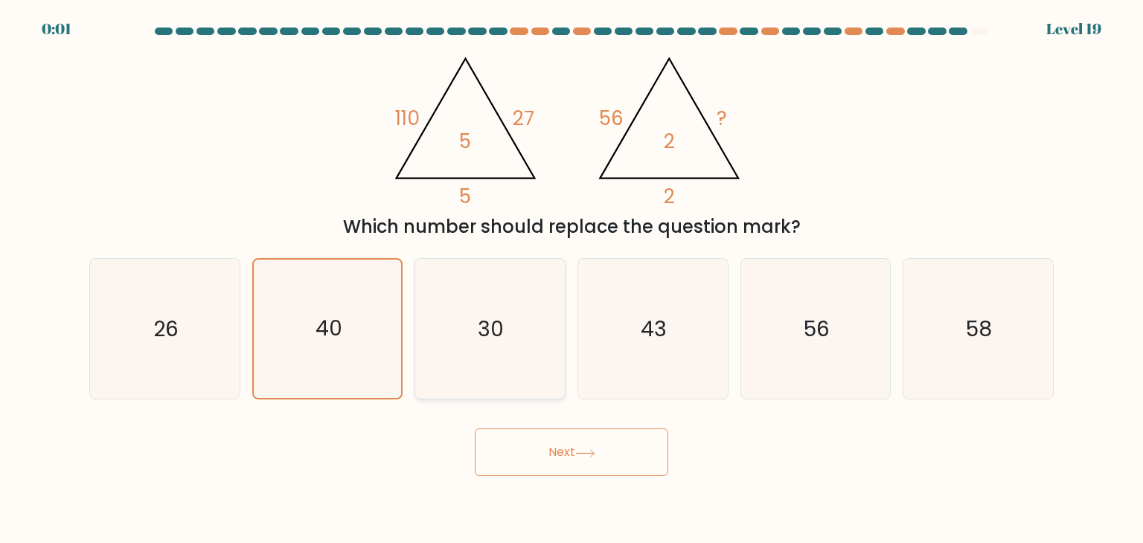
click at [506, 367] on icon "30" at bounding box center [490, 329] width 140 height 140
click at [572, 279] on input "c. 30" at bounding box center [572, 275] width 1 height 7
radio input "true"
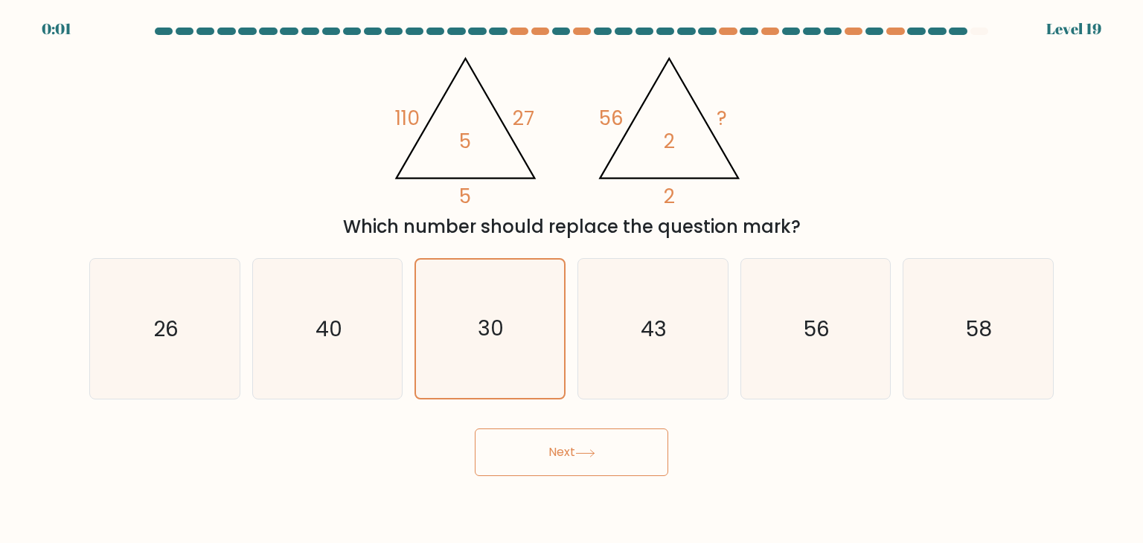
click at [555, 459] on button "Next" at bounding box center [572, 453] width 194 height 48
click at [399, 325] on div "40" at bounding box center [327, 328] width 151 height 141
click at [572, 279] on input "b. 40" at bounding box center [572, 275] width 1 height 7
radio input "true"
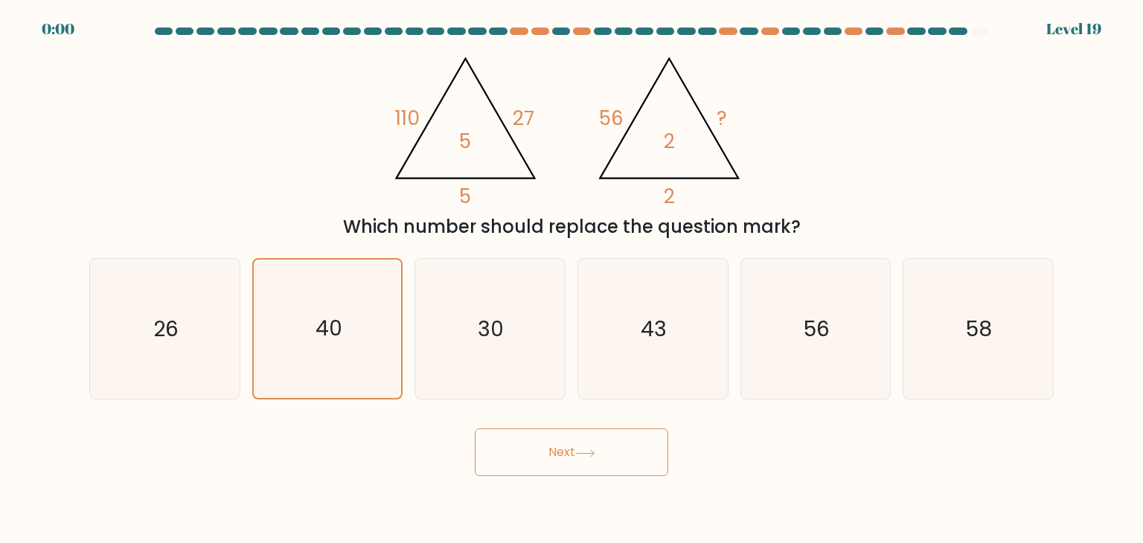
click at [502, 438] on button "Next" at bounding box center [572, 453] width 194 height 48
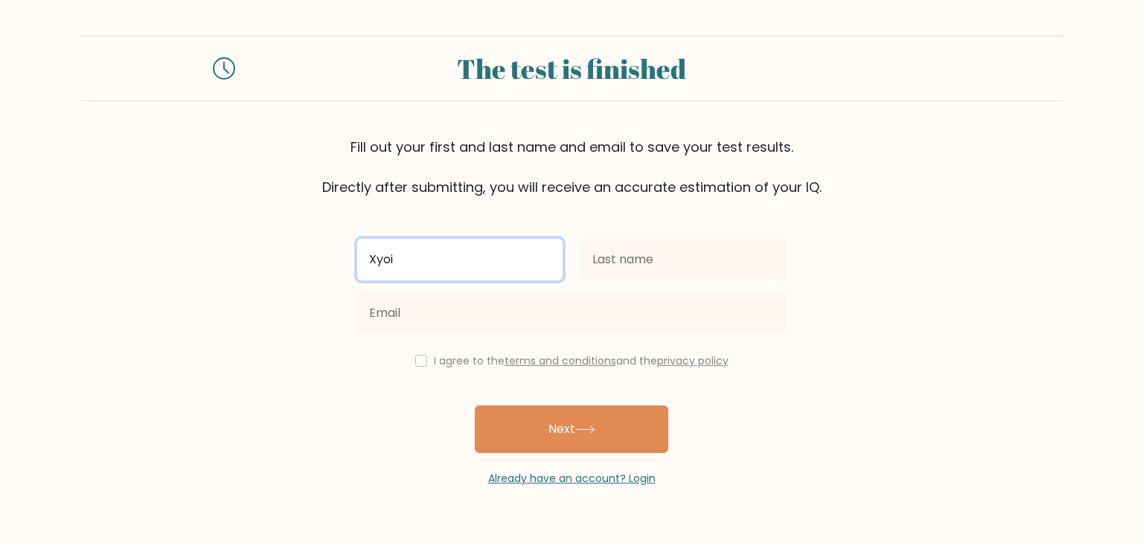
click at [488, 251] on input "Xyoi" at bounding box center [459, 260] width 205 height 42
type input "Xyoisan"
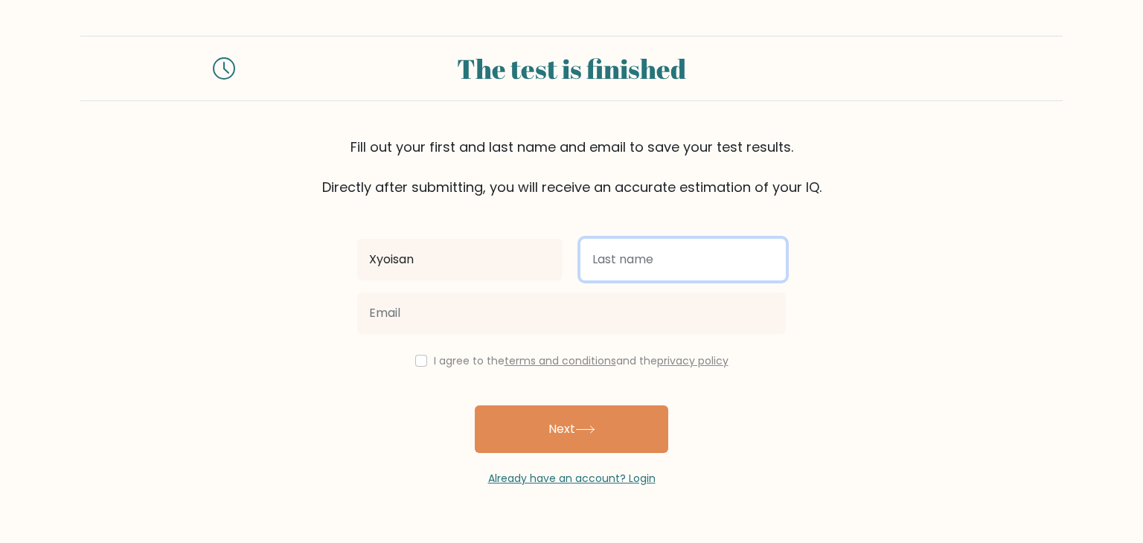
click at [617, 271] on input "text" at bounding box center [683, 260] width 205 height 42
type input "Danser"
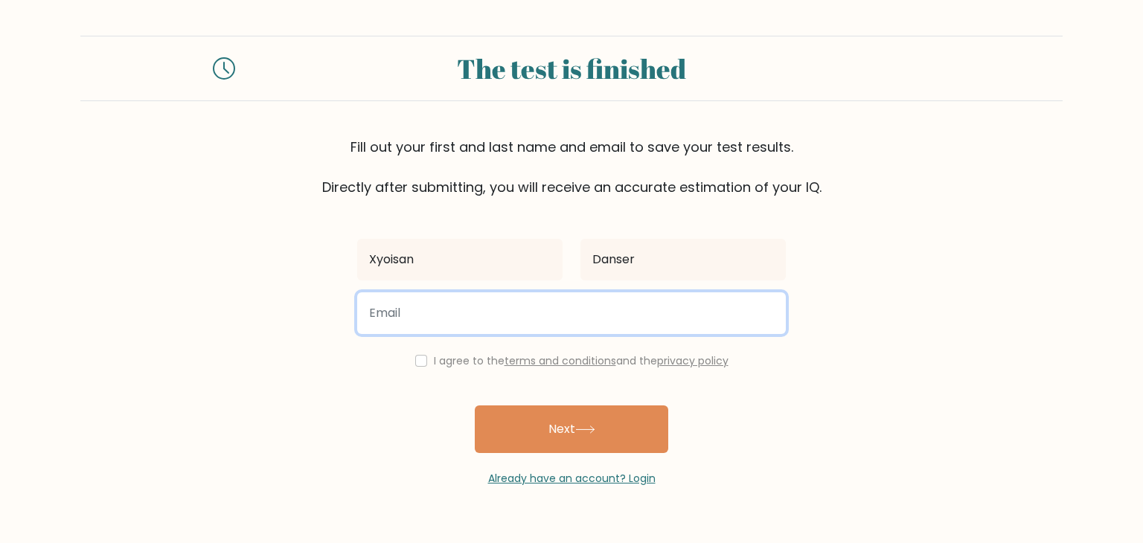
click at [610, 307] on input "email" at bounding box center [571, 314] width 429 height 42
type input "[EMAIL_ADDRESS][DOMAIN_NAME]"
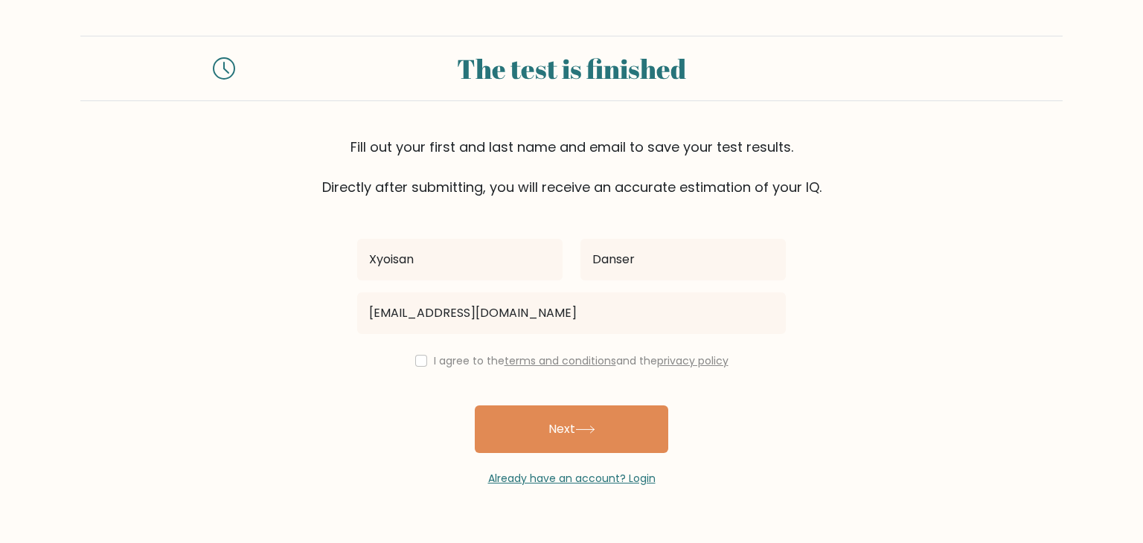
click at [411, 359] on div "I agree to the terms and conditions and the privacy policy" at bounding box center [571, 361] width 447 height 18
click at [423, 363] on input "checkbox" at bounding box center [421, 361] width 12 height 12
checkbox input "true"
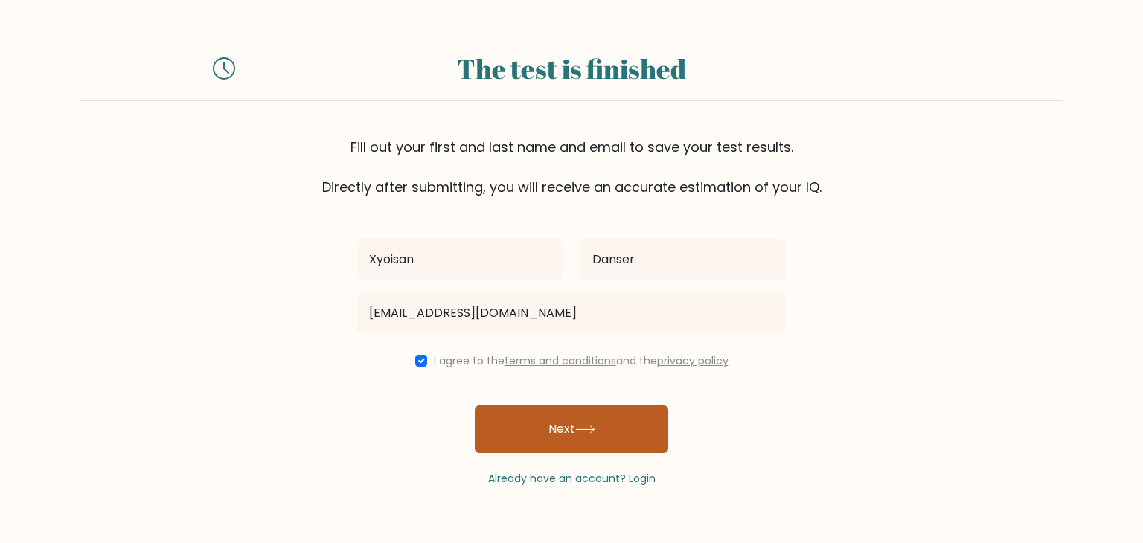
click at [563, 418] on button "Next" at bounding box center [572, 430] width 194 height 48
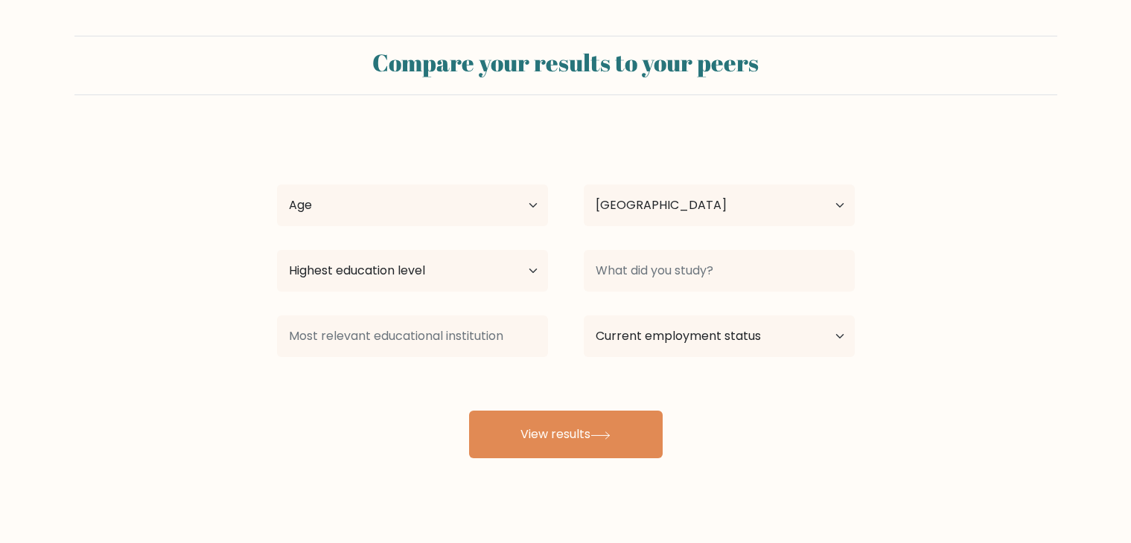
select select "NL"
click at [408, 191] on select "Age Under 18 years old 18-24 years old 25-34 years old 35-44 years old 45-54 ye…" at bounding box center [412, 206] width 271 height 42
select select "25_34"
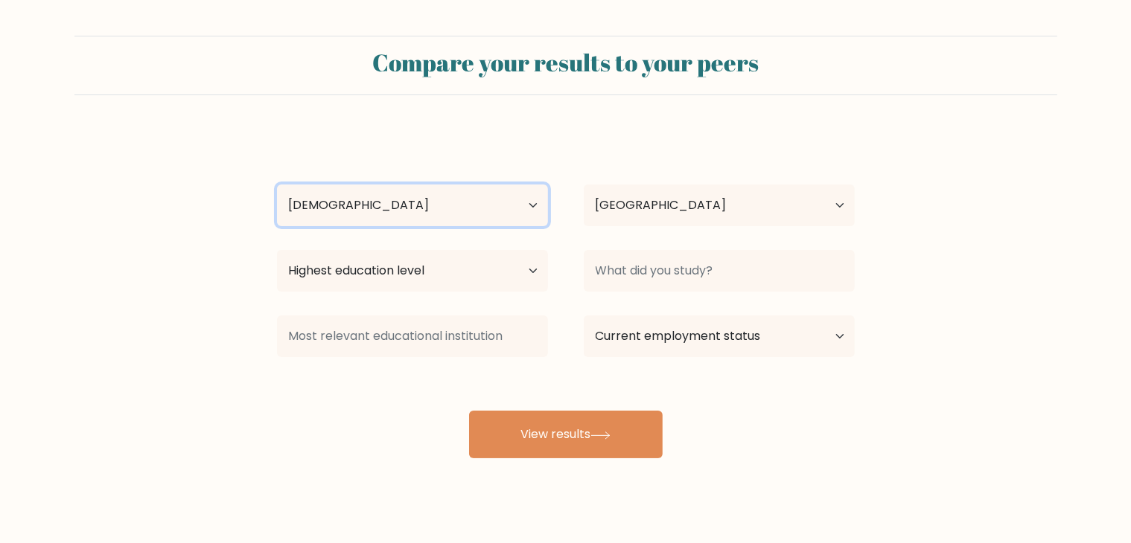
click at [277, 185] on select "Age Under 18 years old 18-24 years old 25-34 years old 35-44 years old 45-54 ye…" at bounding box center [412, 206] width 271 height 42
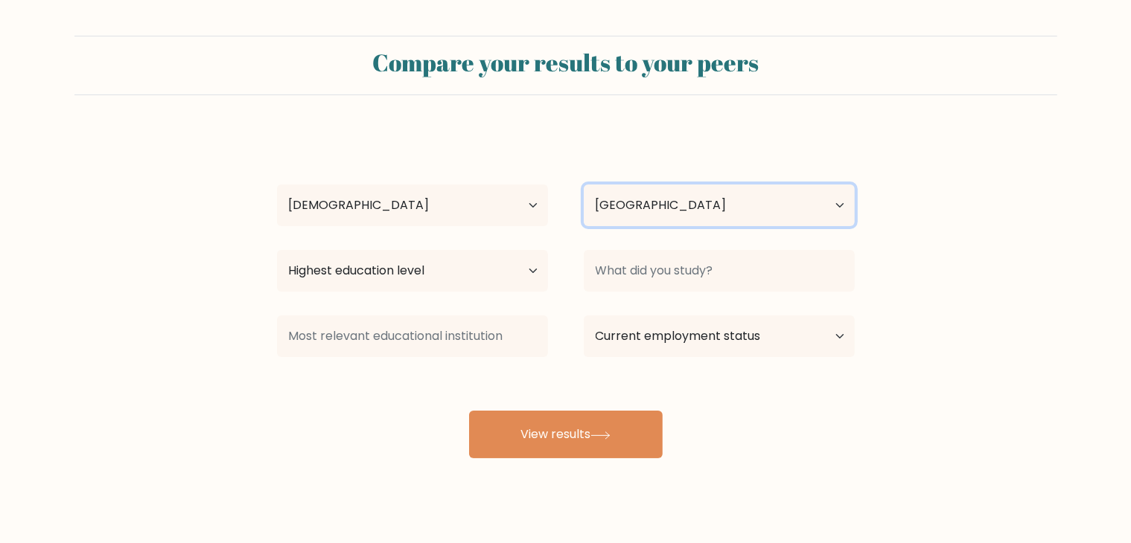
click at [727, 206] on select "Country Afghanistan Albania Algeria American Samoa Andorra Angola Anguilla Anta…" at bounding box center [719, 206] width 271 height 42
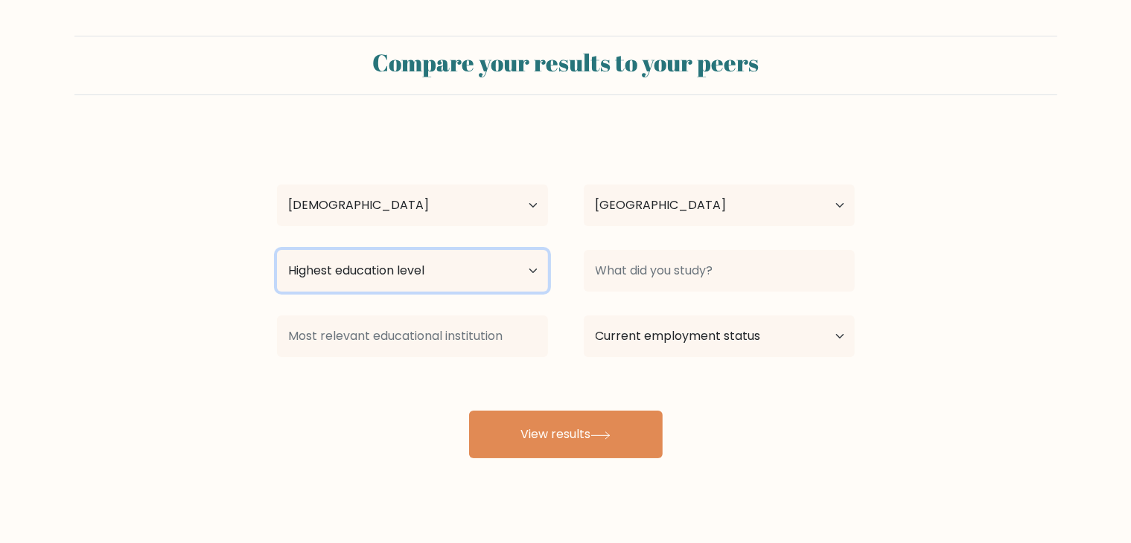
click at [411, 257] on select "Highest education level No schooling Primary Lower Secondary Upper Secondary Oc…" at bounding box center [412, 271] width 271 height 42
select select "masters_degree"
click at [277, 250] on select "Highest education level No schooling Primary Lower Secondary Upper Secondary Oc…" at bounding box center [412, 271] width 271 height 42
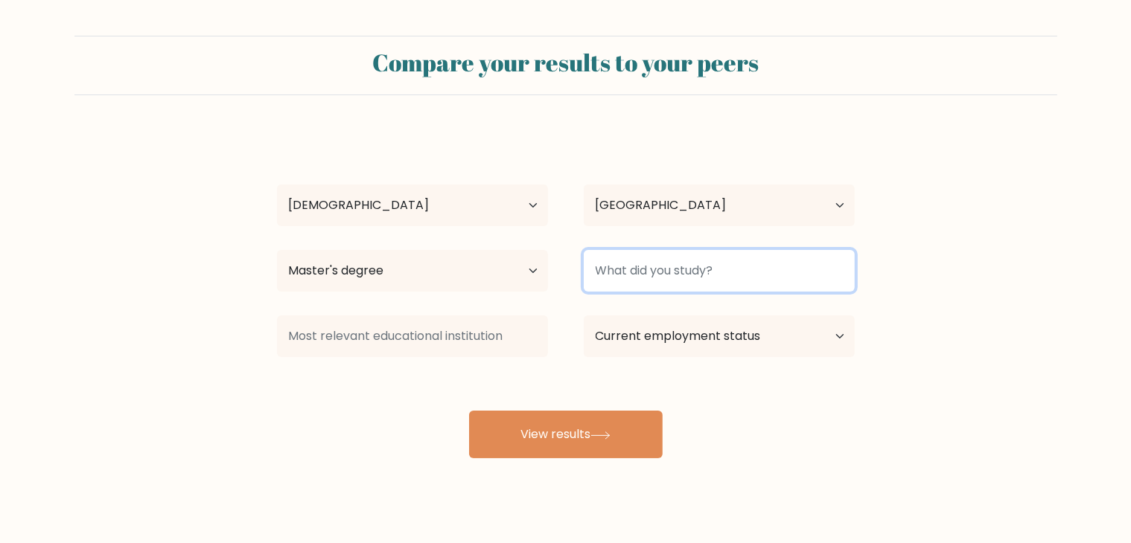
click at [700, 277] on input at bounding box center [719, 271] width 271 height 42
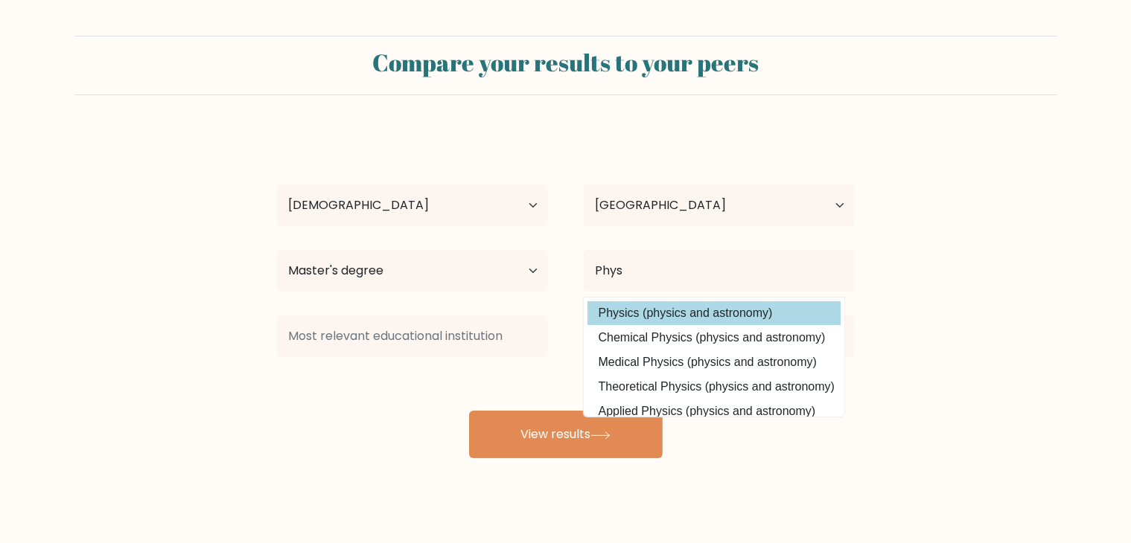
click at [664, 322] on option "Physics (physics and astronomy)" at bounding box center [713, 314] width 253 height 24
type input "Physics"
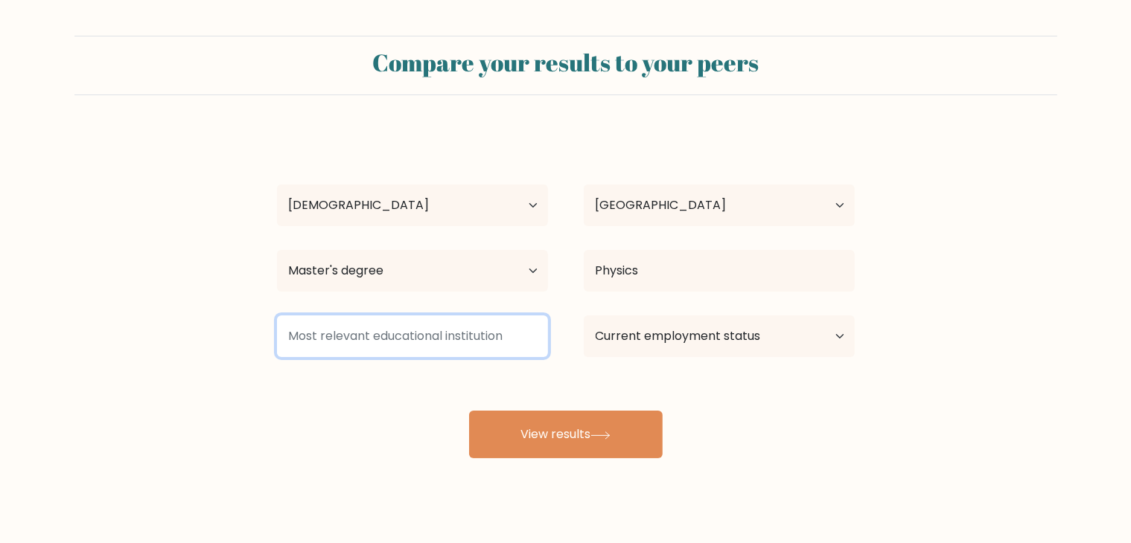
click at [399, 325] on input at bounding box center [412, 337] width 271 height 42
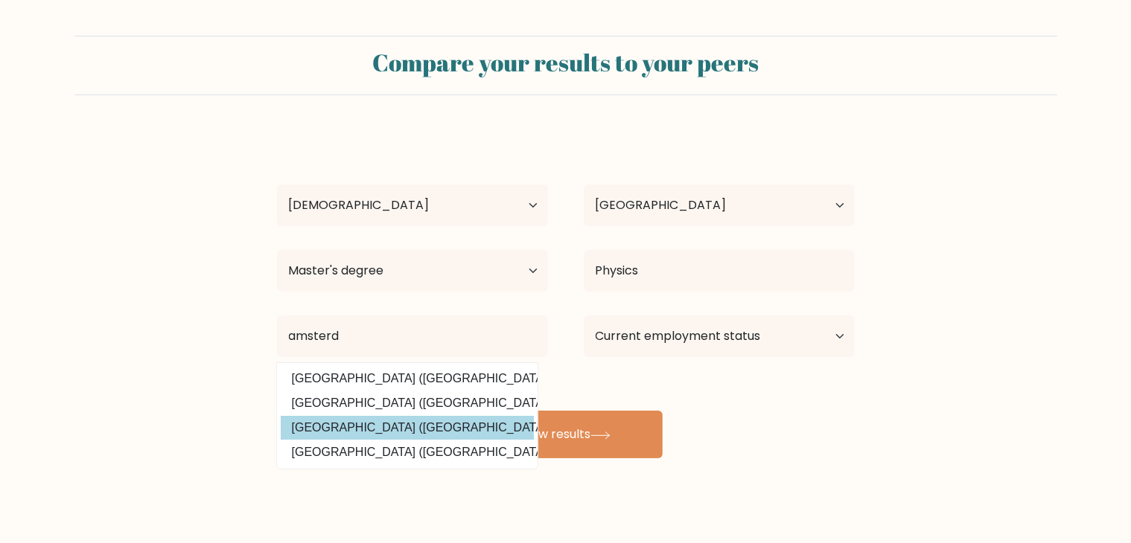
click at [341, 417] on option "Universiteit van Amsterdam (Netherlands)" at bounding box center [407, 428] width 253 height 24
type input "[GEOGRAPHIC_DATA]"
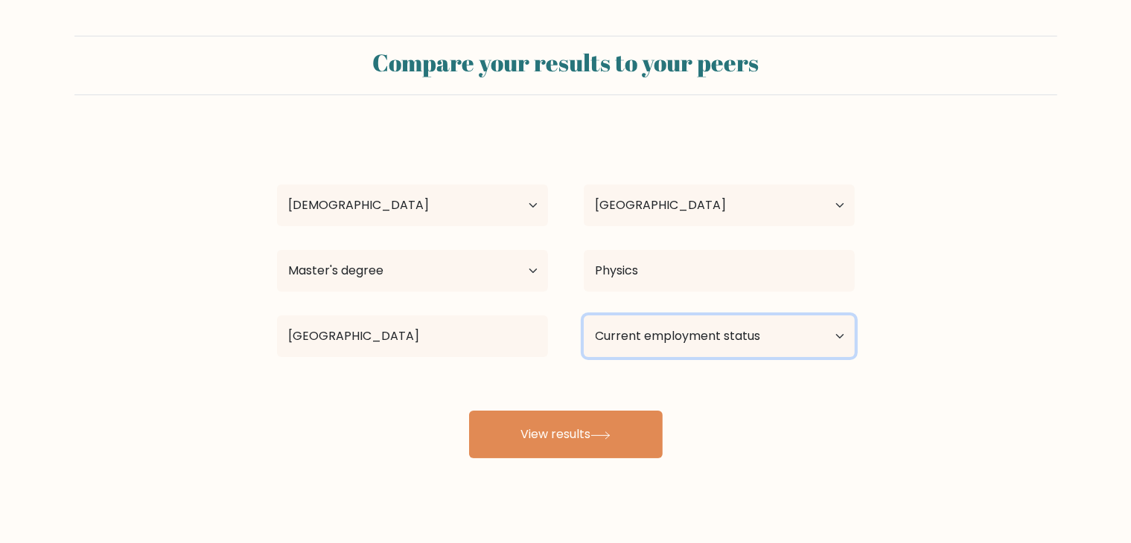
click at [712, 342] on select "Current employment status Employed Student Retired Other / prefer not to answer" at bounding box center [719, 337] width 271 height 42
click at [584, 316] on select "Current employment status Employed Student Retired Other / prefer not to answer" at bounding box center [719, 337] width 271 height 42
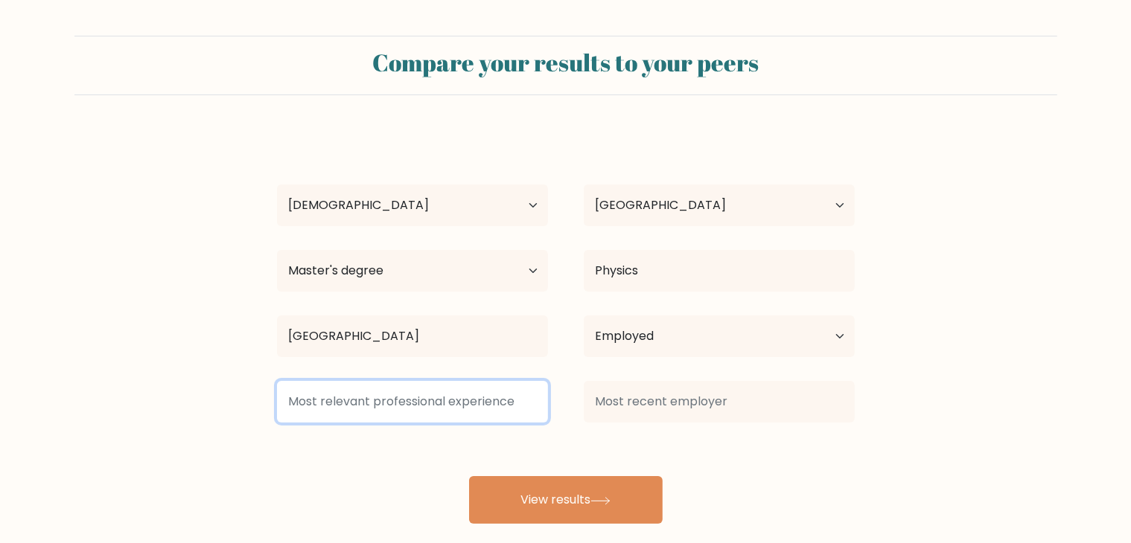
click at [479, 403] on input at bounding box center [412, 402] width 271 height 42
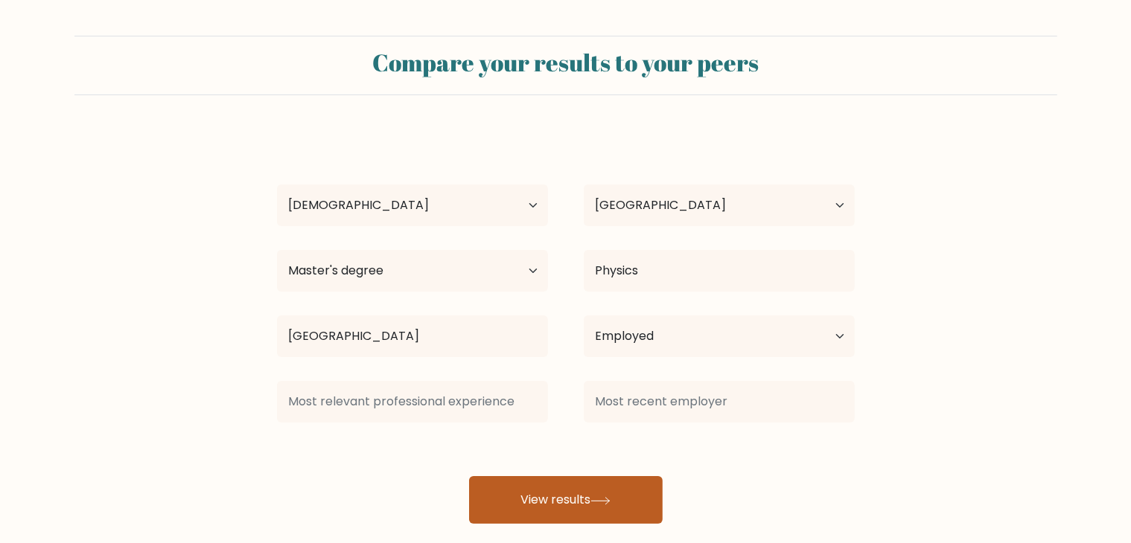
click at [636, 502] on button "View results" at bounding box center [566, 500] width 194 height 48
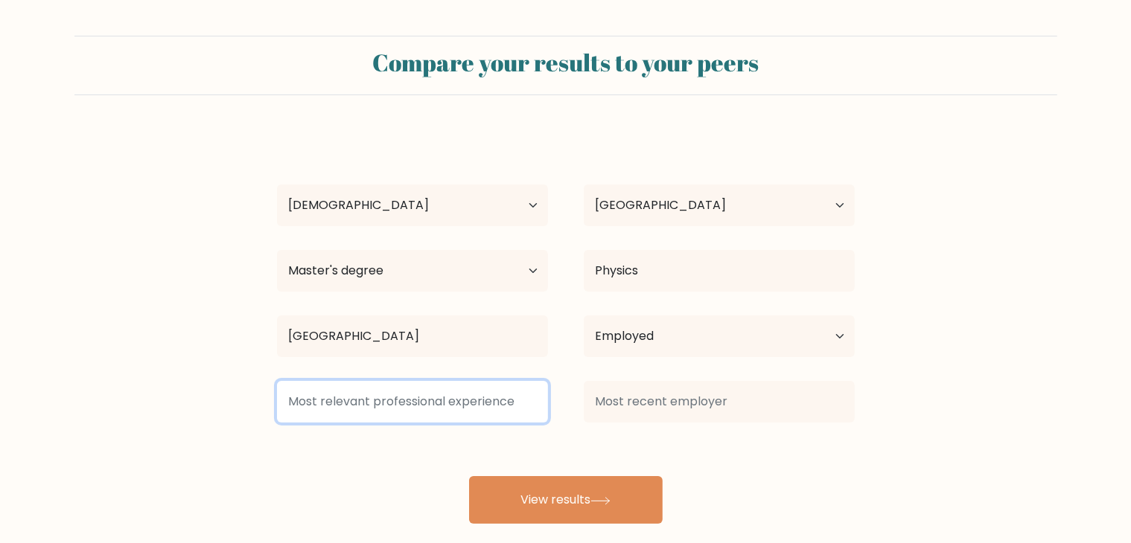
click at [486, 412] on input at bounding box center [412, 402] width 271 height 42
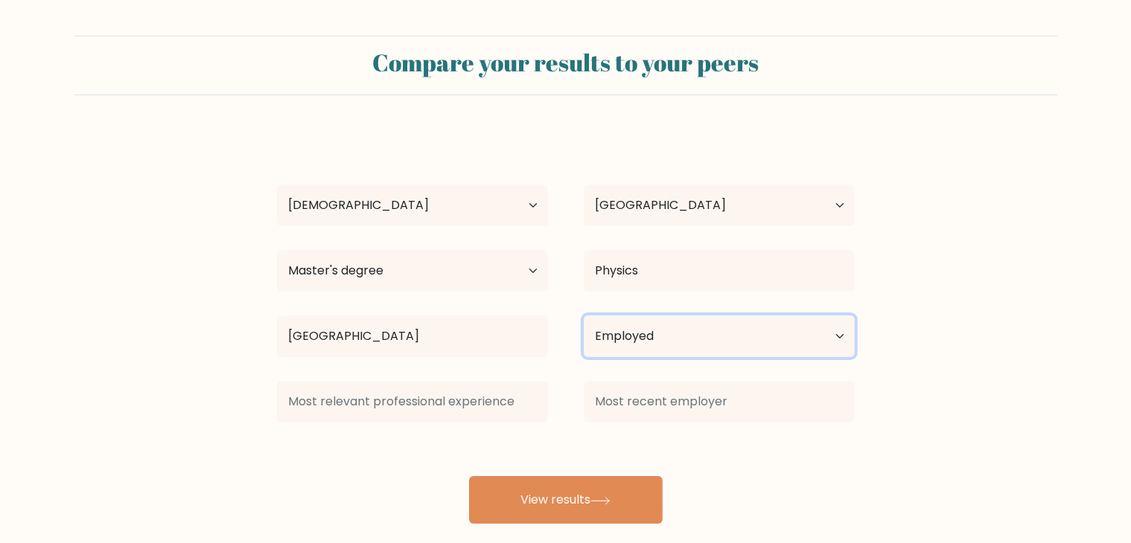
click at [740, 344] on select "Current employment status Employed Student Retired Other / prefer not to answer" at bounding box center [719, 337] width 271 height 42
select select "other"
click at [584, 316] on select "Current employment status Employed Student Retired Other / prefer not to answer" at bounding box center [719, 337] width 271 height 42
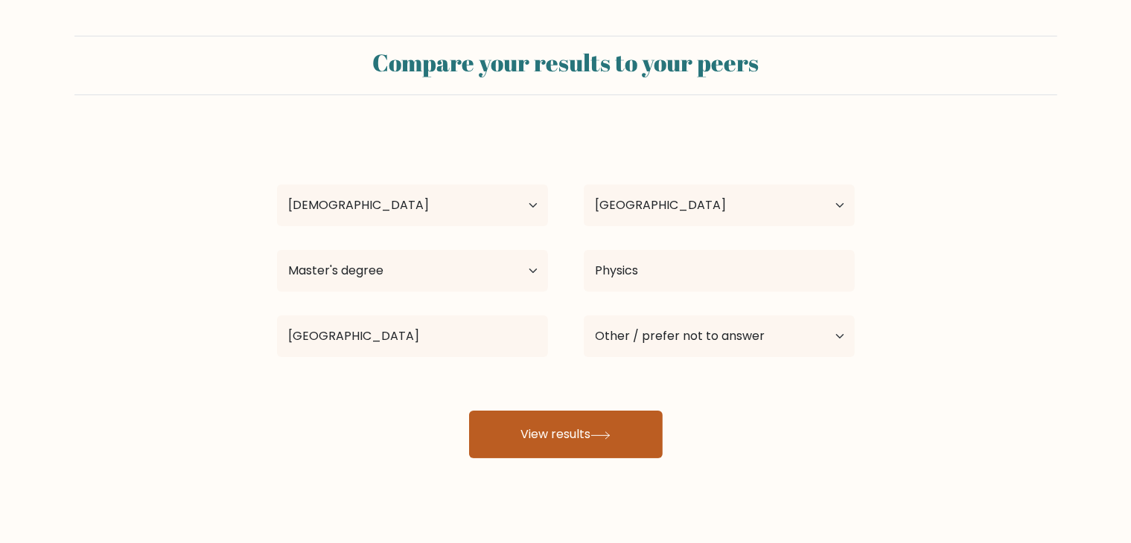
click at [601, 450] on button "View results" at bounding box center [566, 435] width 194 height 48
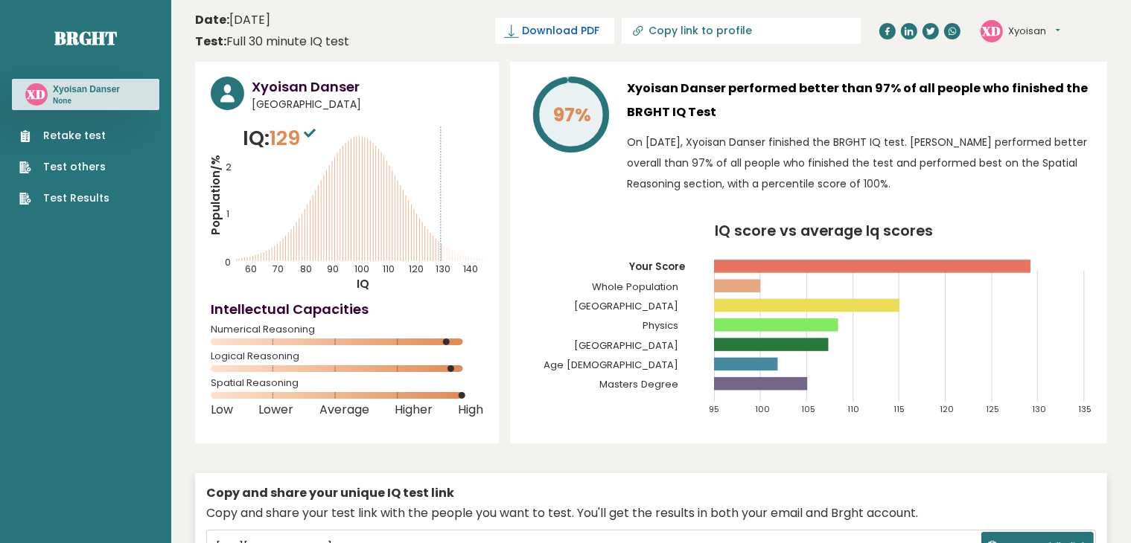
click at [599, 28] on span "Download PDF" at bounding box center [560, 31] width 77 height 16
click at [68, 197] on link "Test Results" at bounding box center [64, 199] width 90 height 16
drag, startPoint x: 441, startPoint y: 253, endPoint x: 491, endPoint y: 272, distance: 53.9
click at [491, 272] on div "Xyoisan Danser [GEOGRAPHIC_DATA] IQ: 129 Population/% IQ 0 1 2 60 70 80 90 100 …" at bounding box center [347, 253] width 304 height 382
click at [489, 253] on div "Xyoisan Danser [GEOGRAPHIC_DATA] IQ: 129 Population/% IQ 0 1 2 60 70 80 90 100 …" at bounding box center [347, 253] width 304 height 382
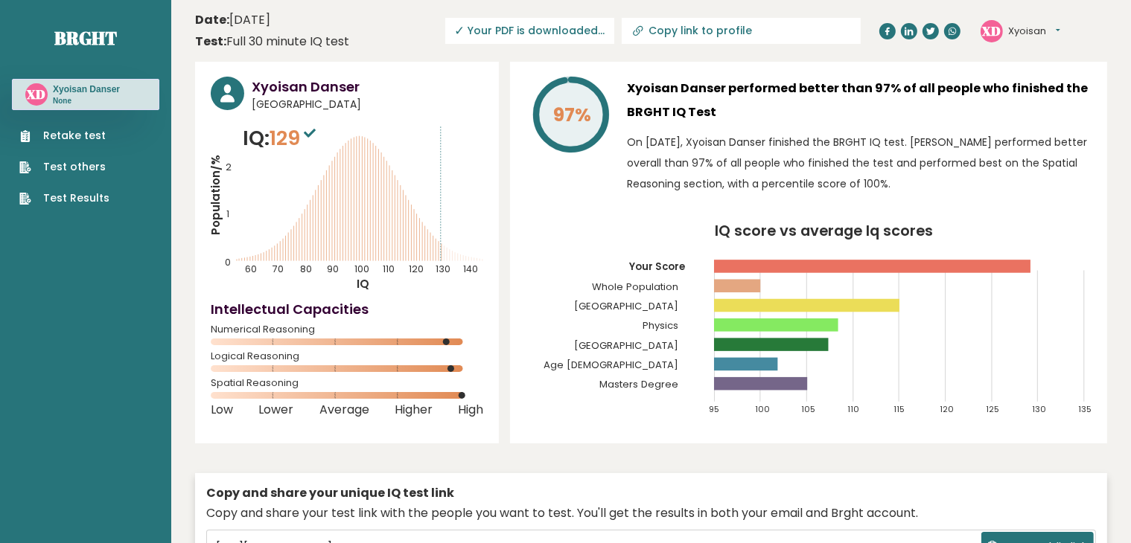
click at [313, 135] on icon at bounding box center [310, 133] width 12 height 9
click at [1037, 31] on button "Xyoisan" at bounding box center [1034, 31] width 52 height 15
click at [1037, 34] on button "Xyoisan" at bounding box center [1034, 31] width 52 height 15
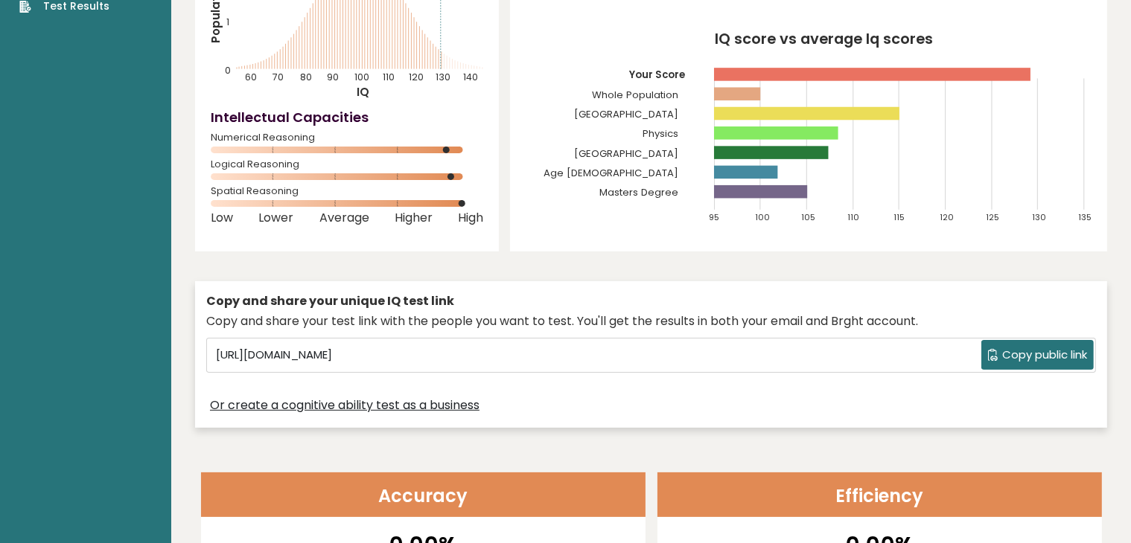
scroll to position [372, 0]
